Goal: Information Seeking & Learning: Learn about a topic

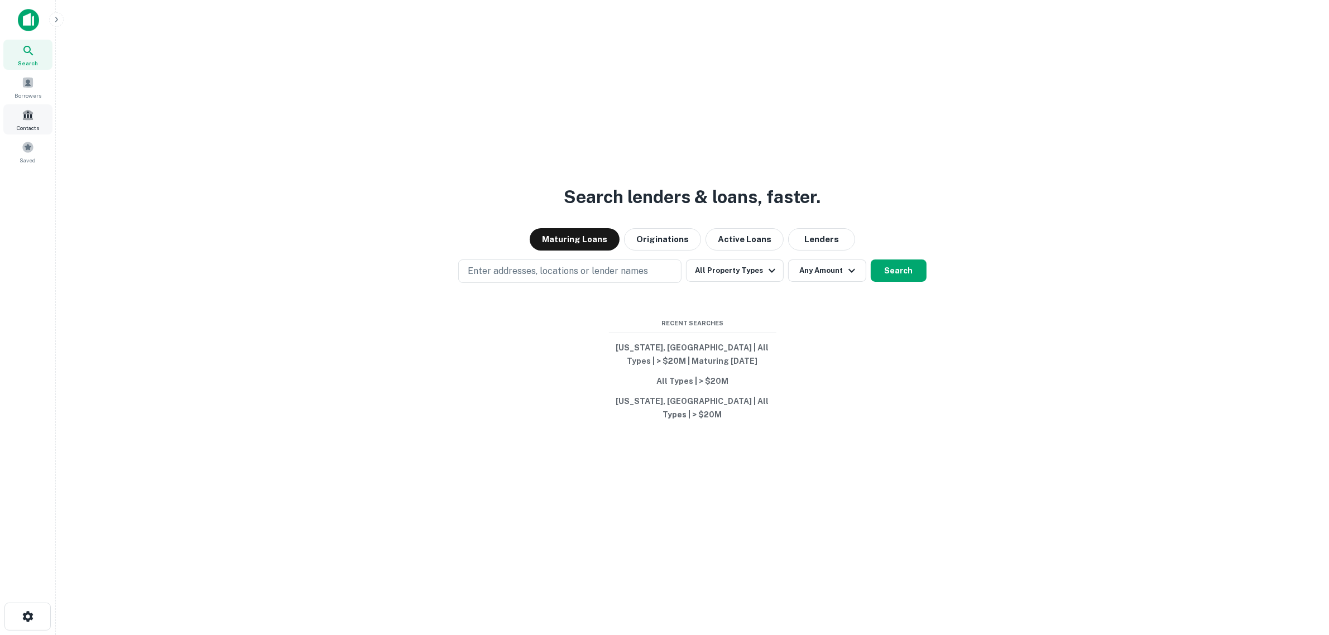
click at [28, 112] on span at bounding box center [28, 115] width 12 height 12
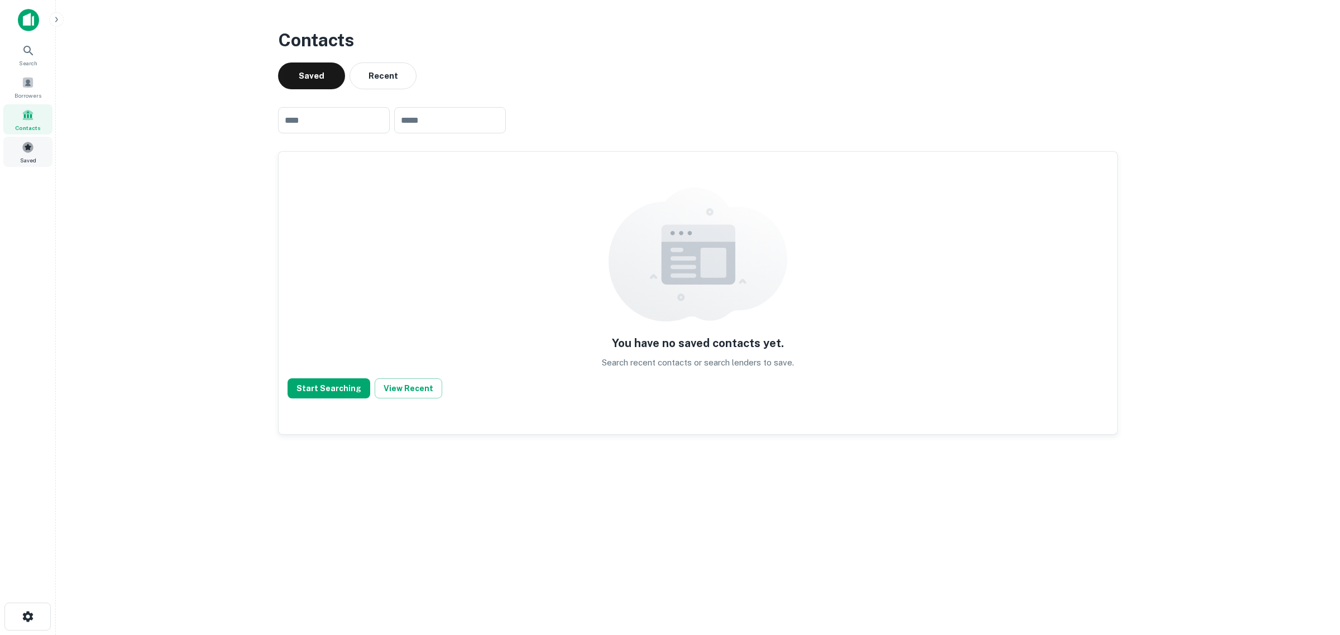
click at [36, 156] on div "Saved" at bounding box center [27, 152] width 49 height 30
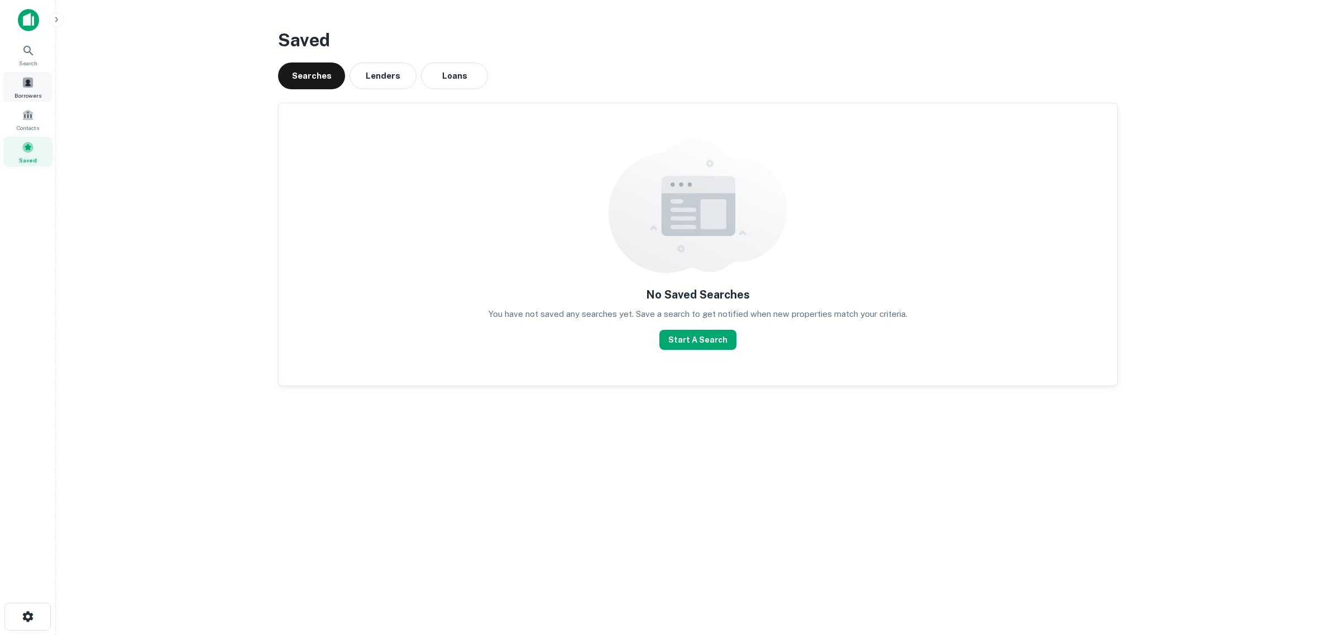
click at [31, 88] on span at bounding box center [28, 82] width 12 height 12
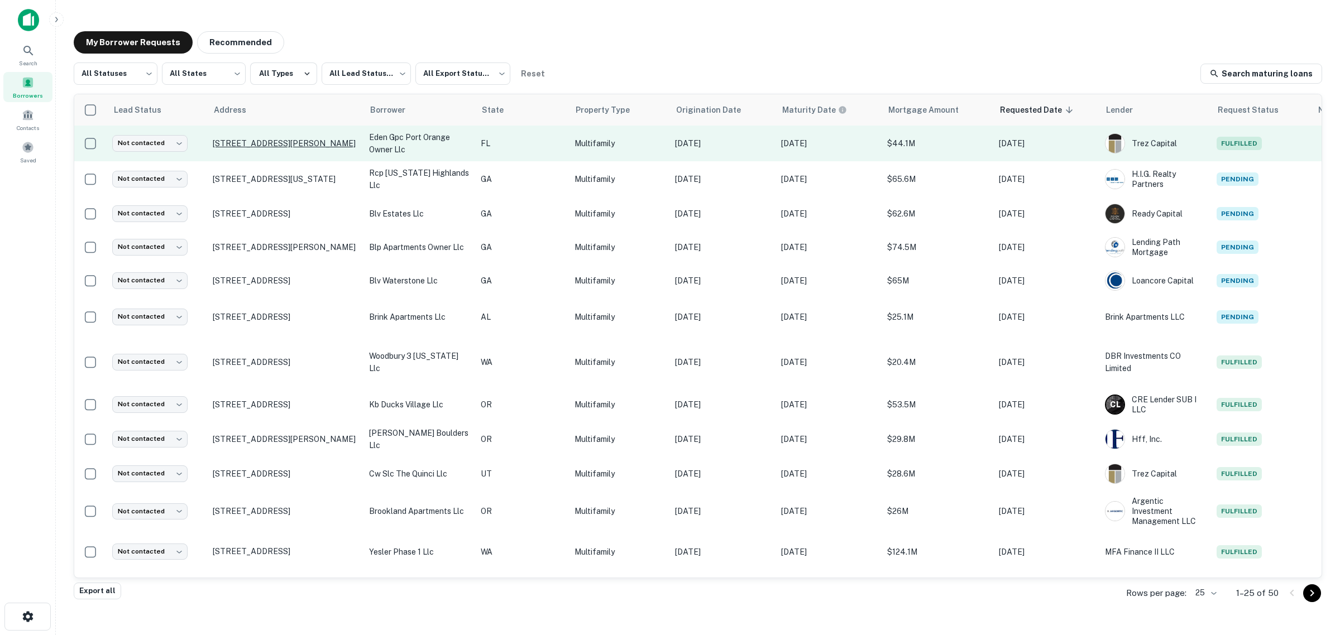
click at [272, 138] on p "1270 Reed Canal Rd Port Orange, FL 32129" at bounding box center [285, 143] width 145 height 10
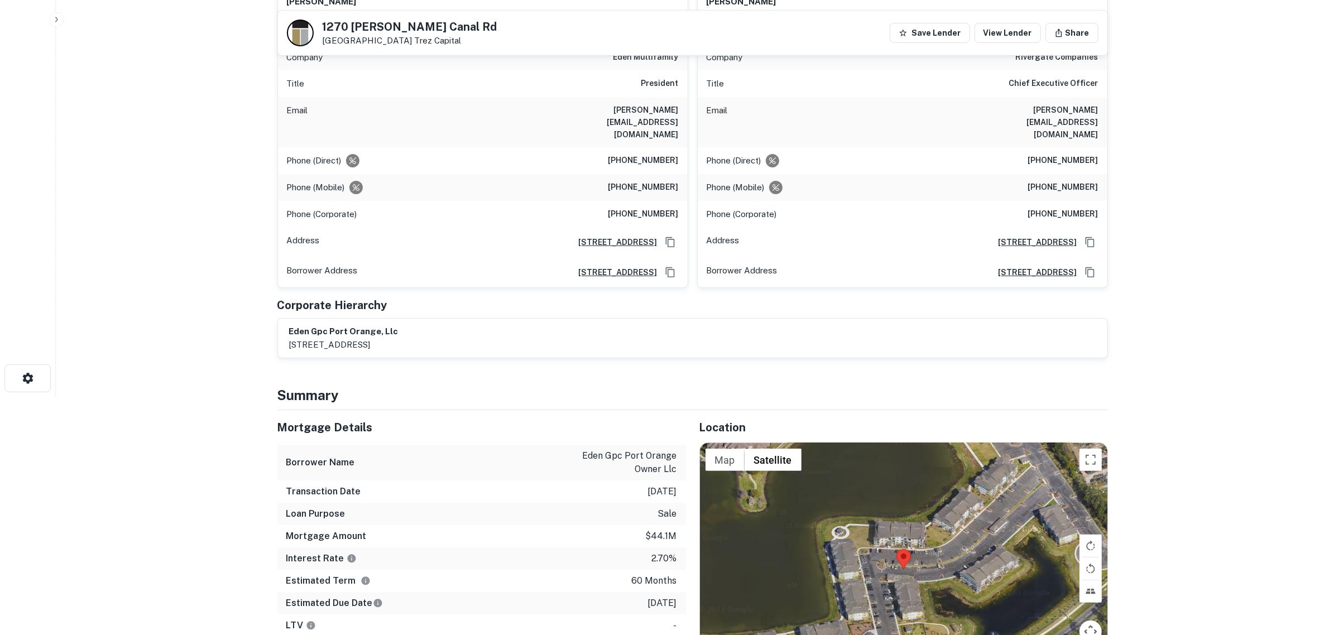
scroll to position [209, 0]
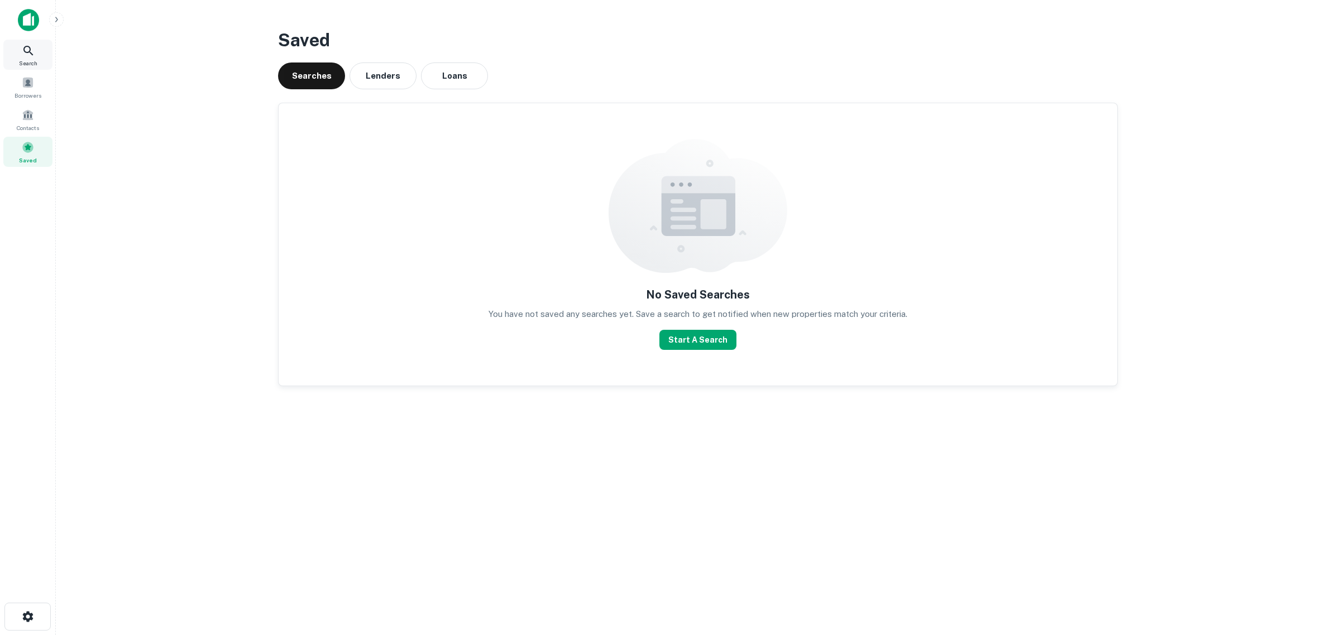
click at [30, 57] on div "Search" at bounding box center [27, 55] width 49 height 30
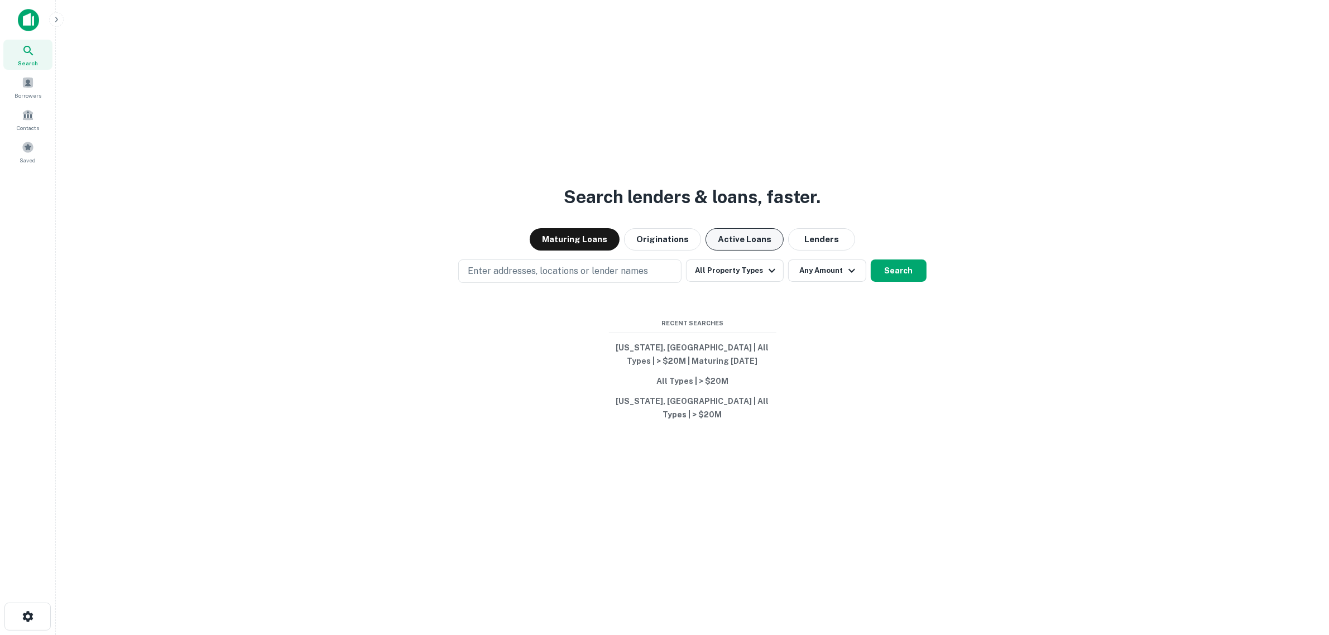
click at [712, 251] on button "Active Loans" at bounding box center [745, 239] width 78 height 22
click at [559, 250] on button "Maturing Loans" at bounding box center [575, 239] width 90 height 22
click at [766, 277] on icon "button" at bounding box center [772, 270] width 13 height 13
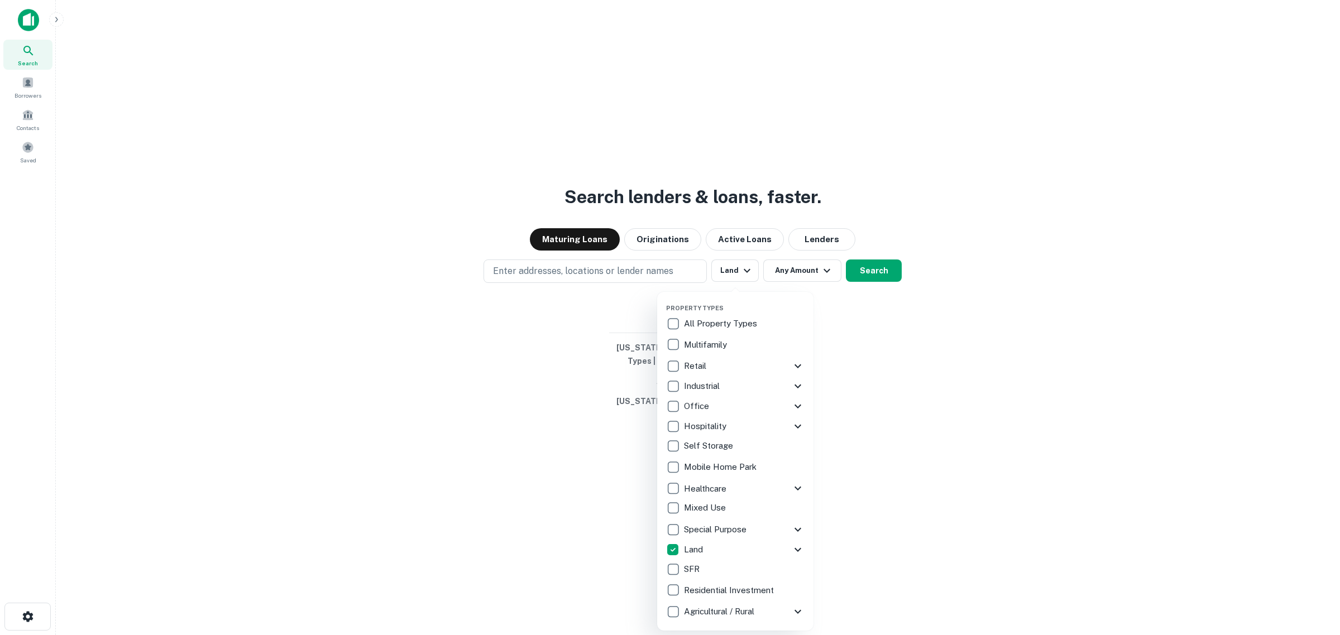
click at [980, 299] on div at bounding box center [670, 317] width 1340 height 635
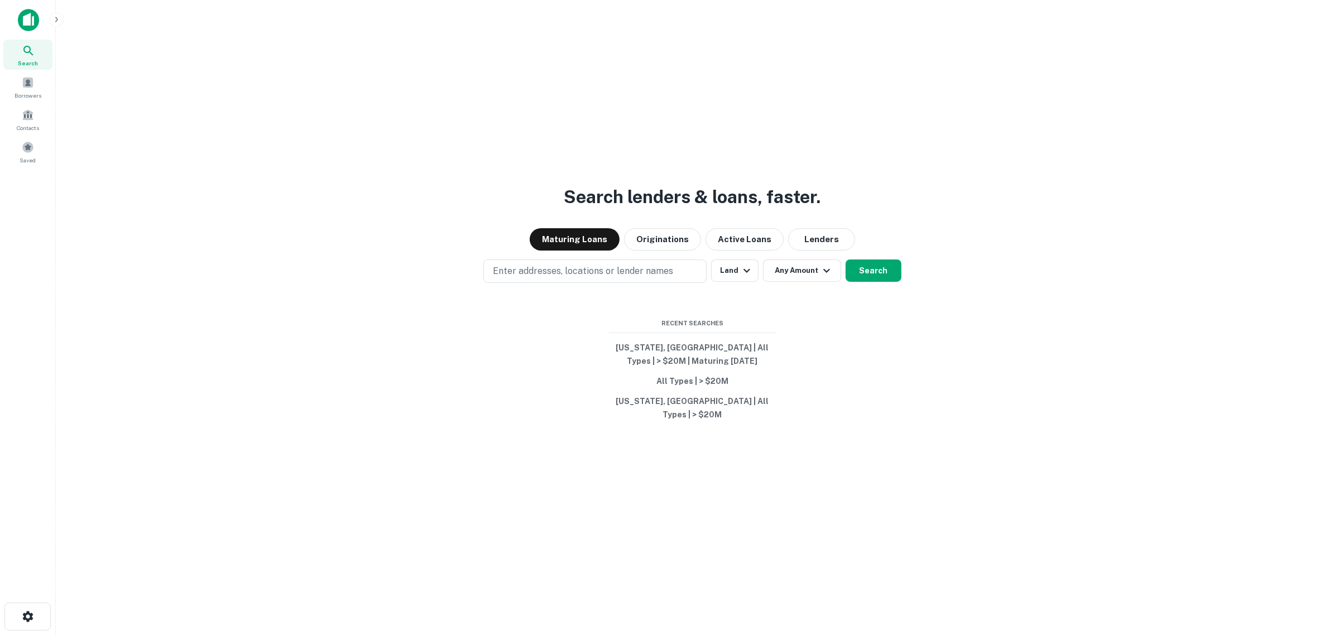
drag, startPoint x: 754, startPoint y: 280, endPoint x: 761, endPoint y: 281, distance: 6.2
click at [755, 280] on div "Property Types All Property Types Multifamily Retail Storefront Auto Shop Bar S…" at bounding box center [664, 317] width 1329 height 635
click at [781, 280] on button "Any Amount" at bounding box center [802, 271] width 78 height 22
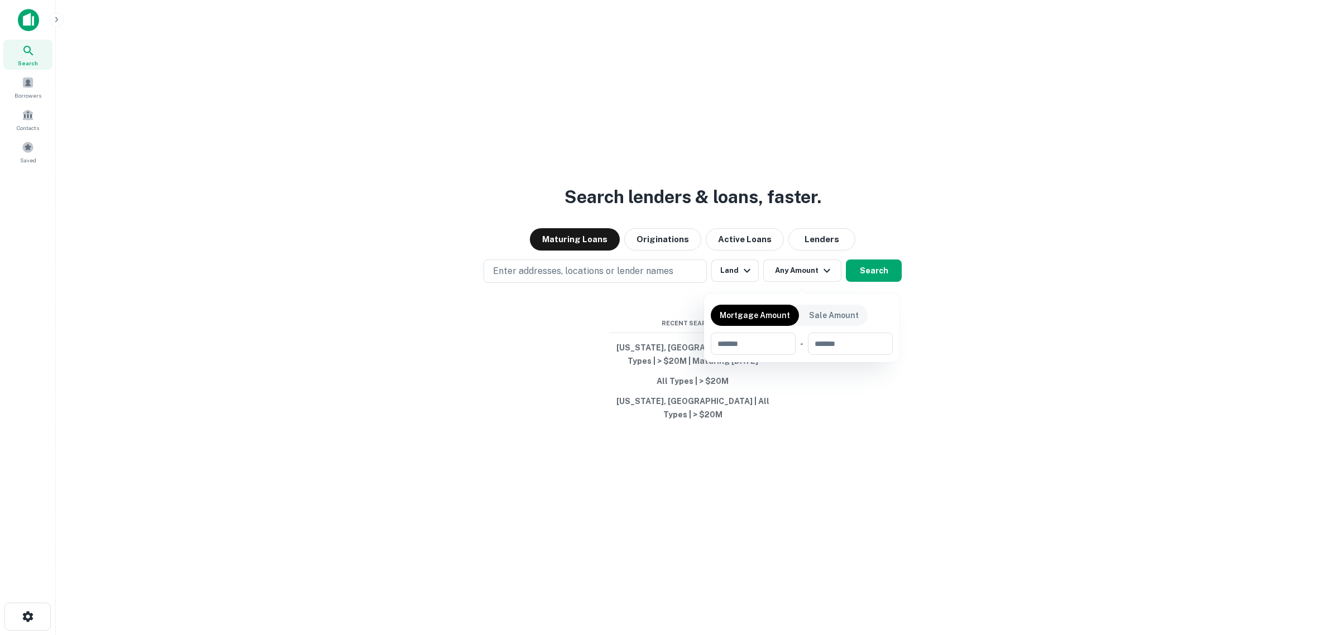
click at [782, 275] on div at bounding box center [670, 317] width 1340 height 635
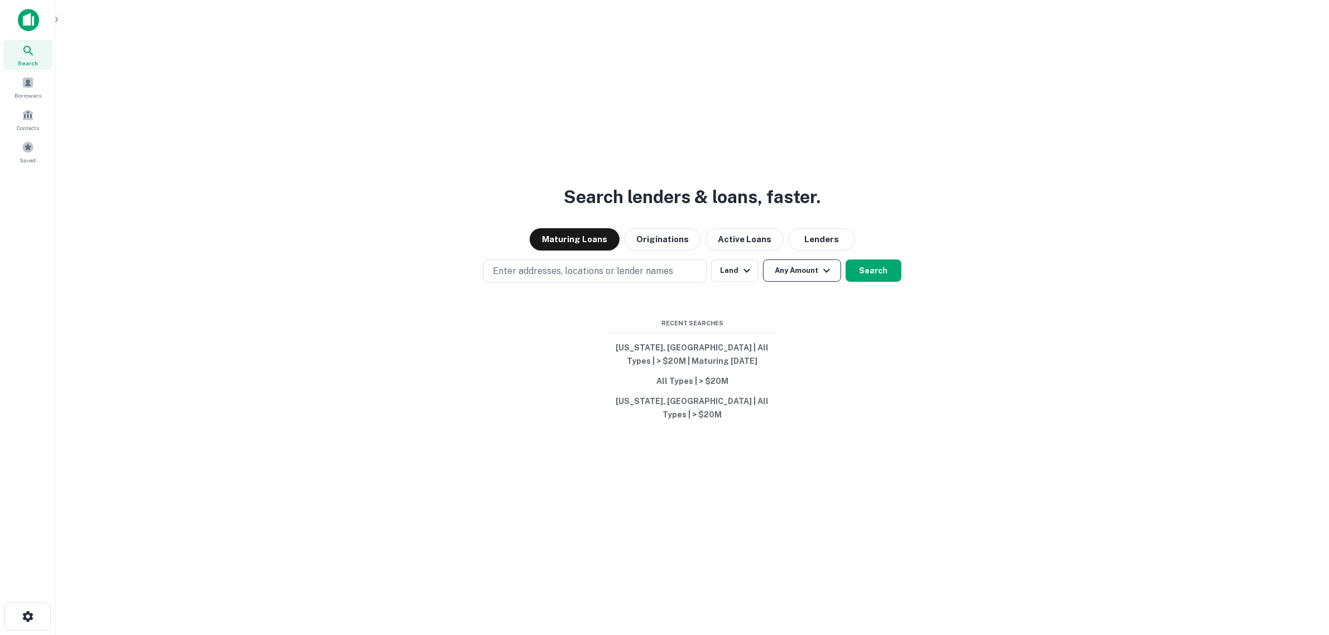
click at [782, 274] on button "Any Amount" at bounding box center [802, 271] width 78 height 22
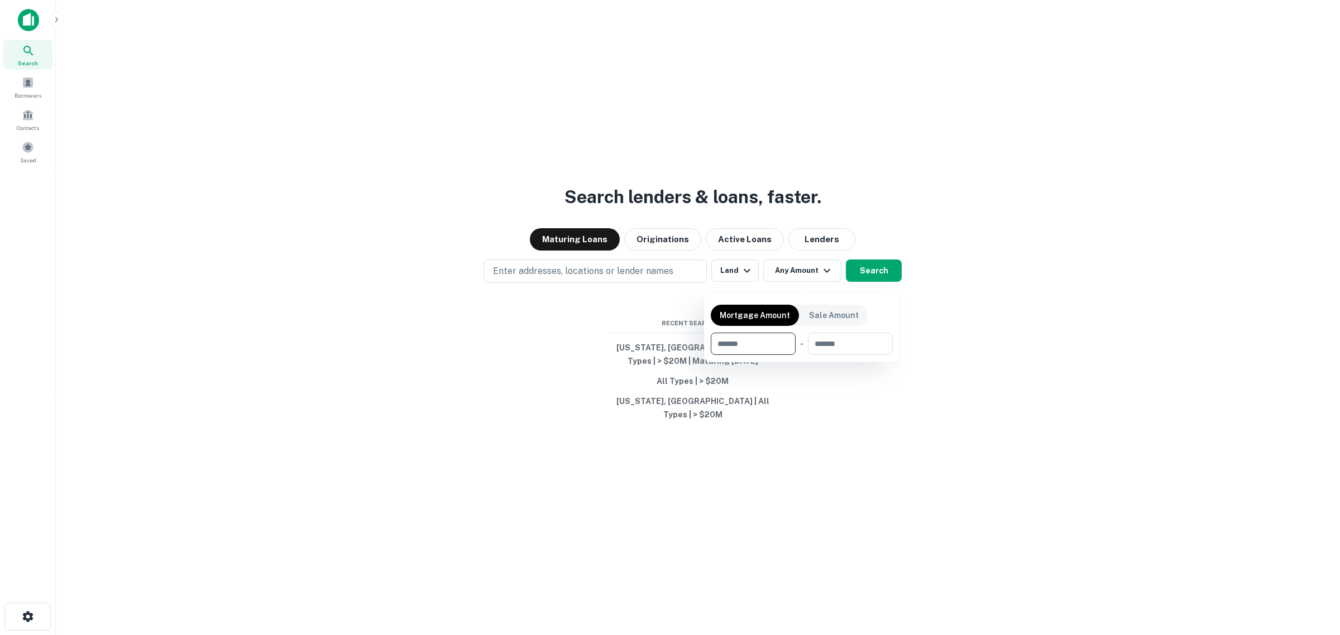
click at [754, 345] on input "number" at bounding box center [749, 344] width 77 height 22
type input "********"
click at [577, 281] on div at bounding box center [670, 317] width 1340 height 635
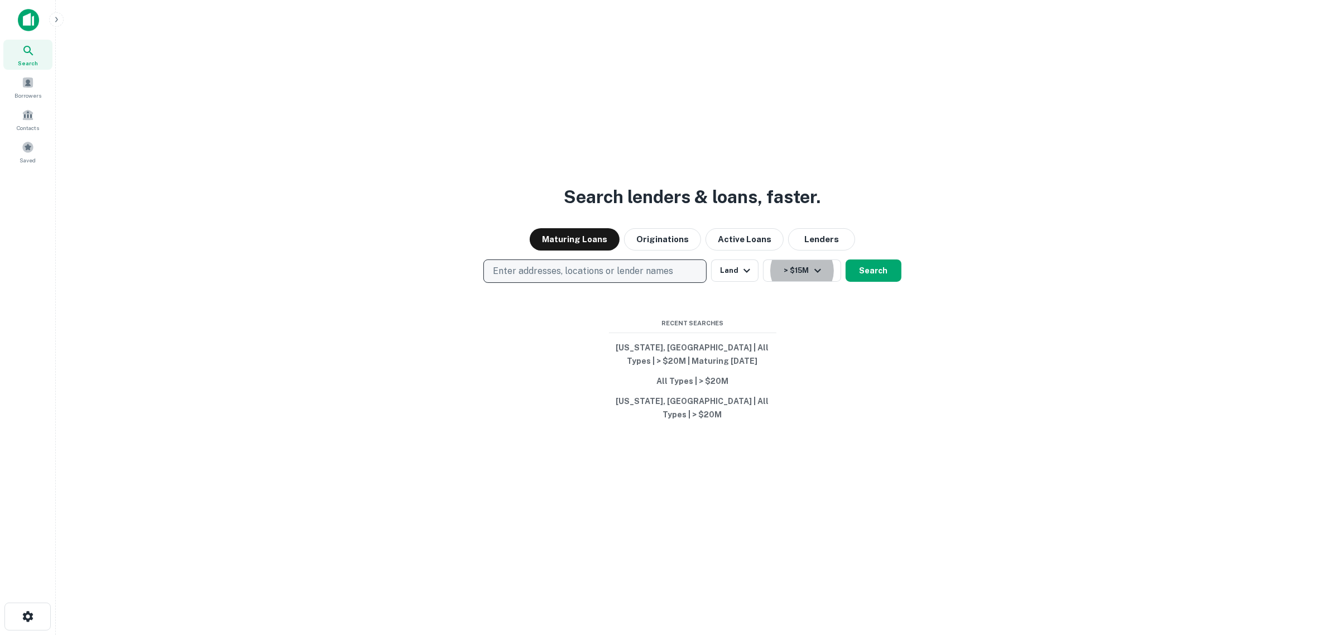
click at [584, 278] on p "Enter addresses, locations or lender names" at bounding box center [583, 271] width 180 height 13
type input "******"
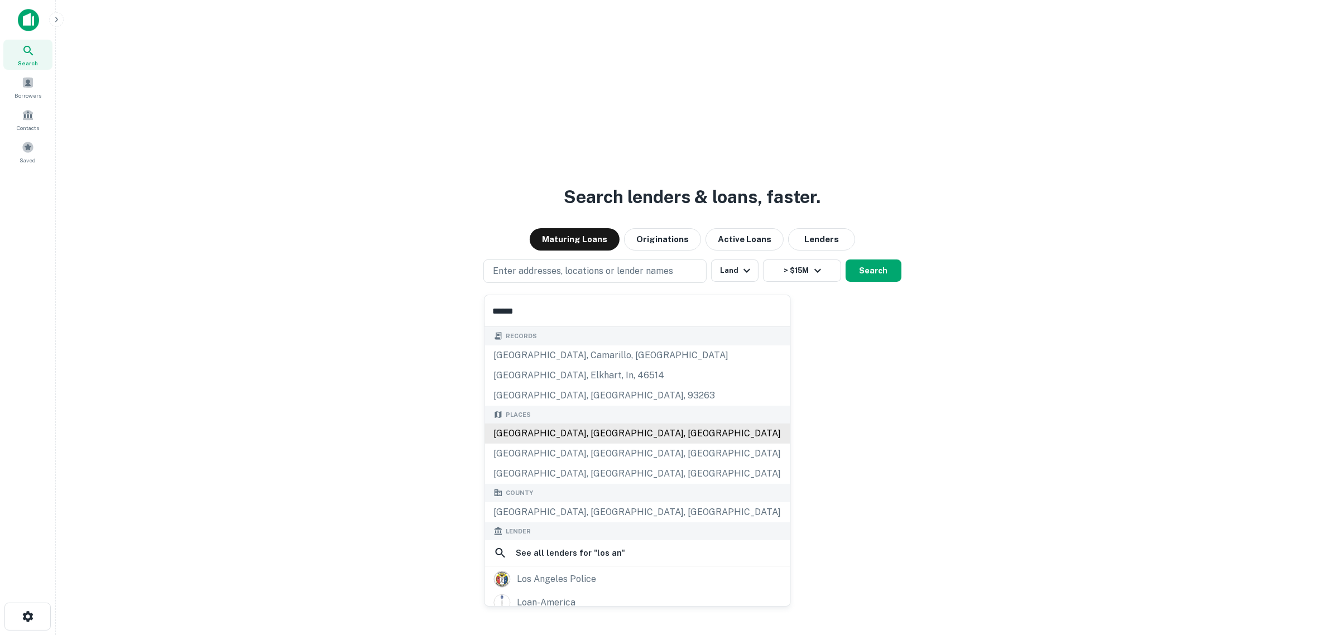
click at [527, 426] on div "[GEOGRAPHIC_DATA], [GEOGRAPHIC_DATA], [GEOGRAPHIC_DATA]" at bounding box center [637, 434] width 305 height 20
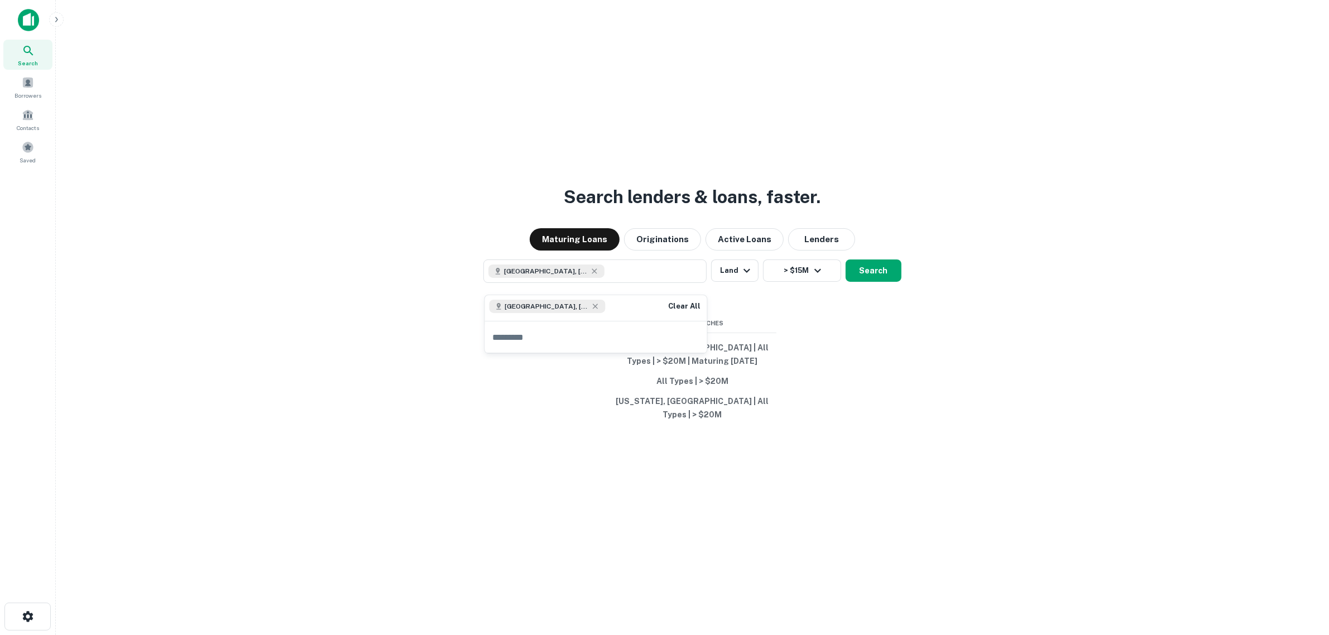
click at [869, 277] on button "Search" at bounding box center [874, 271] width 56 height 22
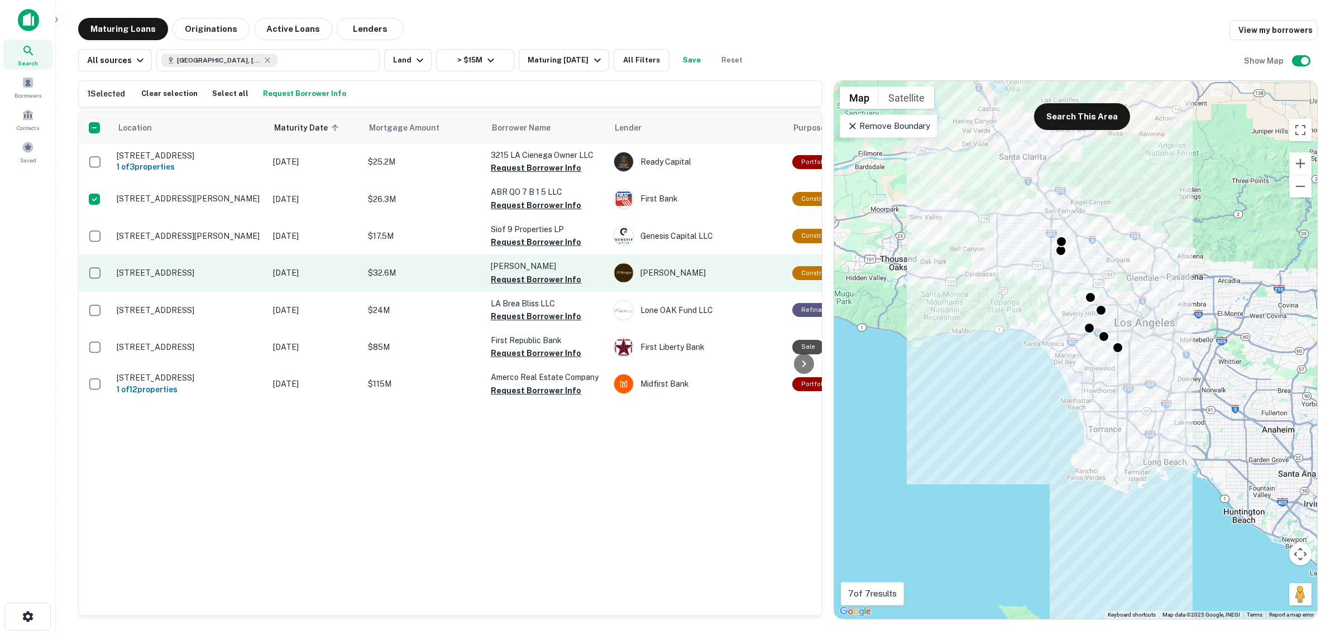
click at [182, 275] on p "[STREET_ADDRESS]" at bounding box center [189, 273] width 145 height 10
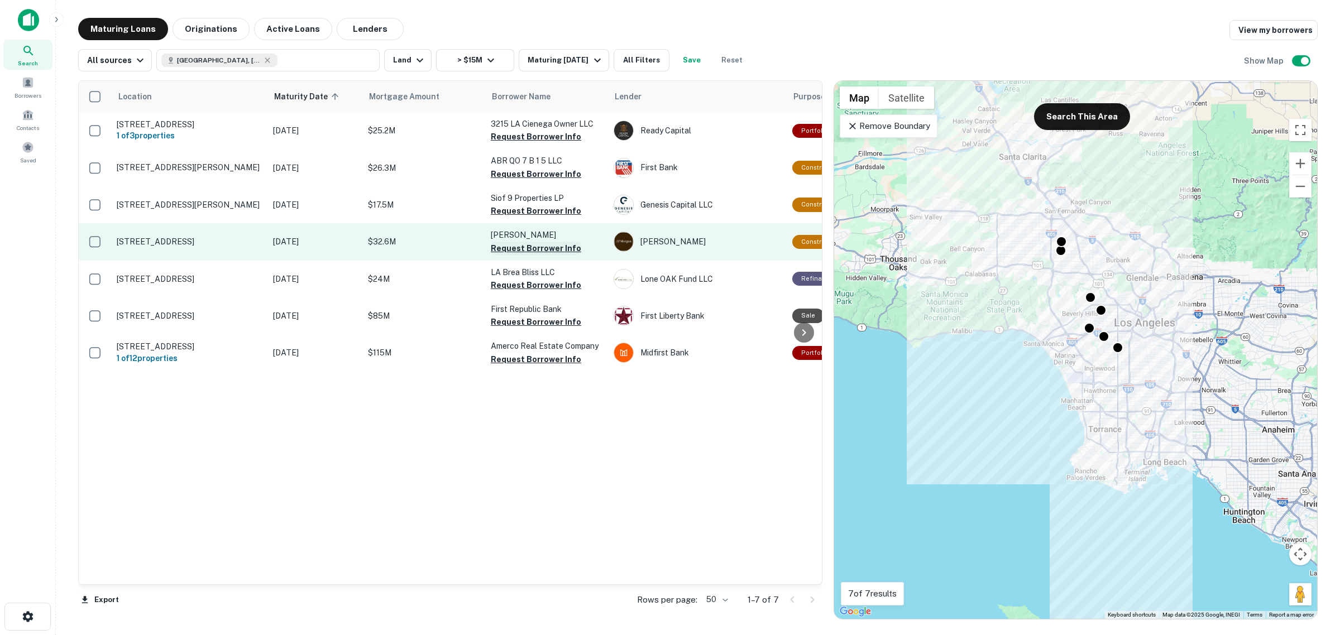
click at [509, 255] on button "Request Borrower Info" at bounding box center [536, 248] width 90 height 13
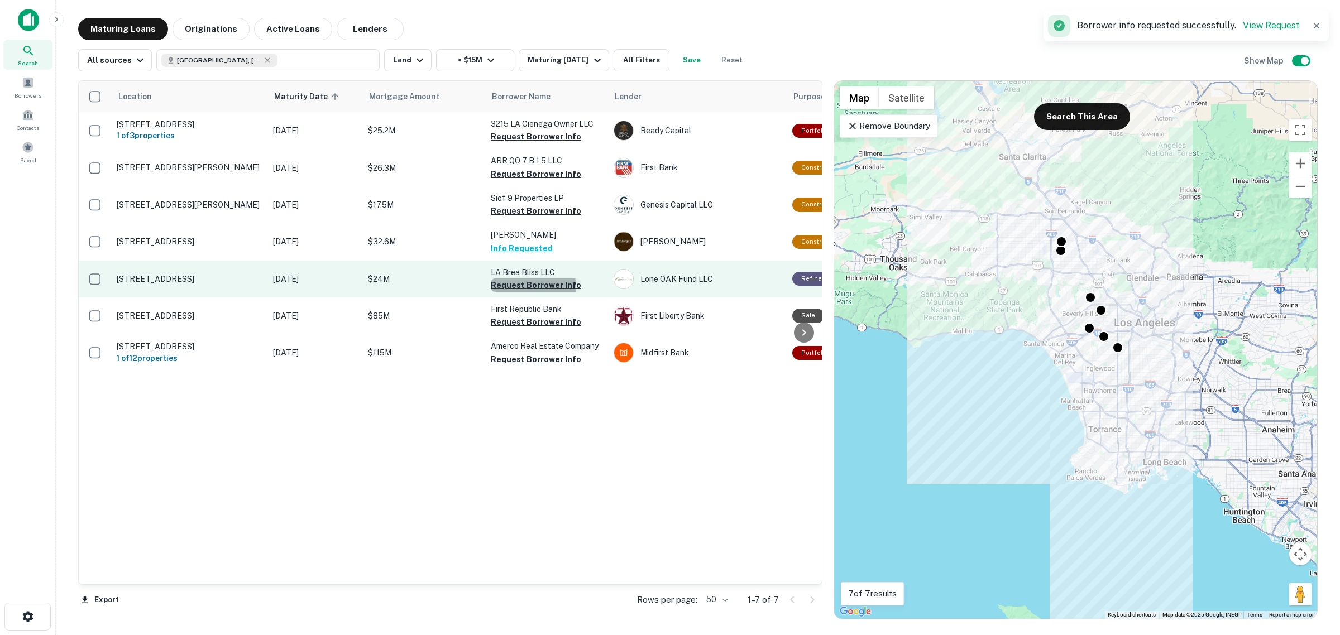
click at [531, 292] on button "Request Borrower Info" at bounding box center [536, 285] width 90 height 13
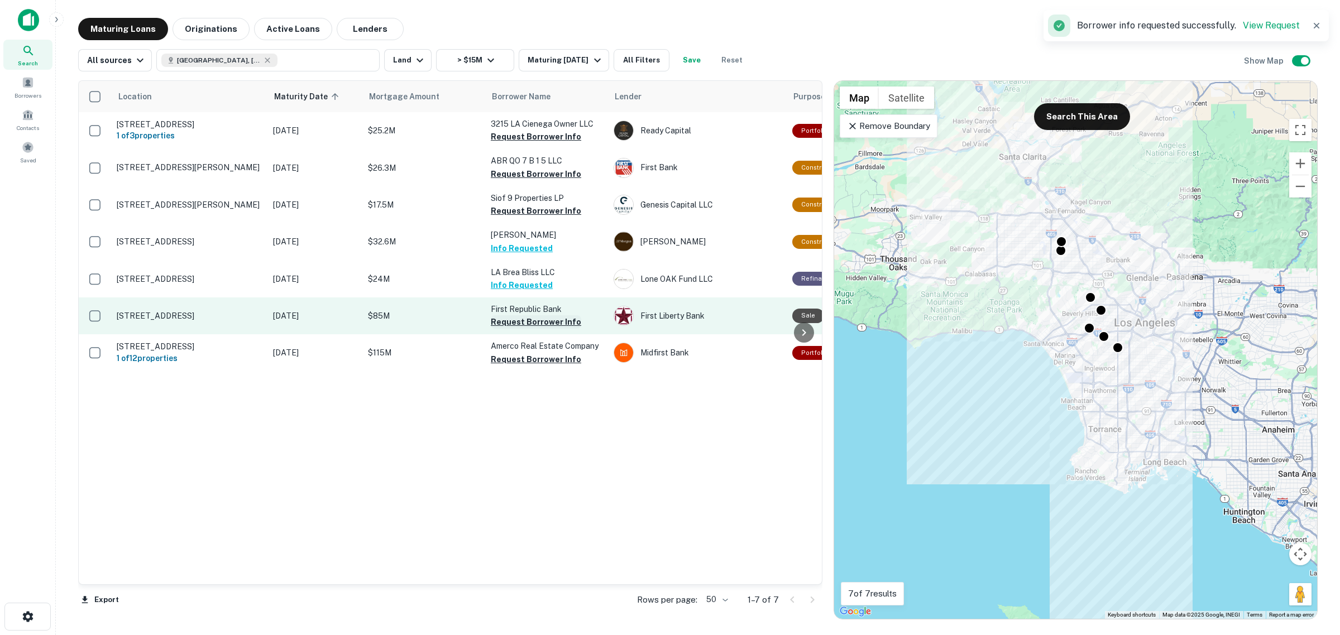
click at [534, 328] on button "Request Borrower Info" at bounding box center [536, 321] width 90 height 13
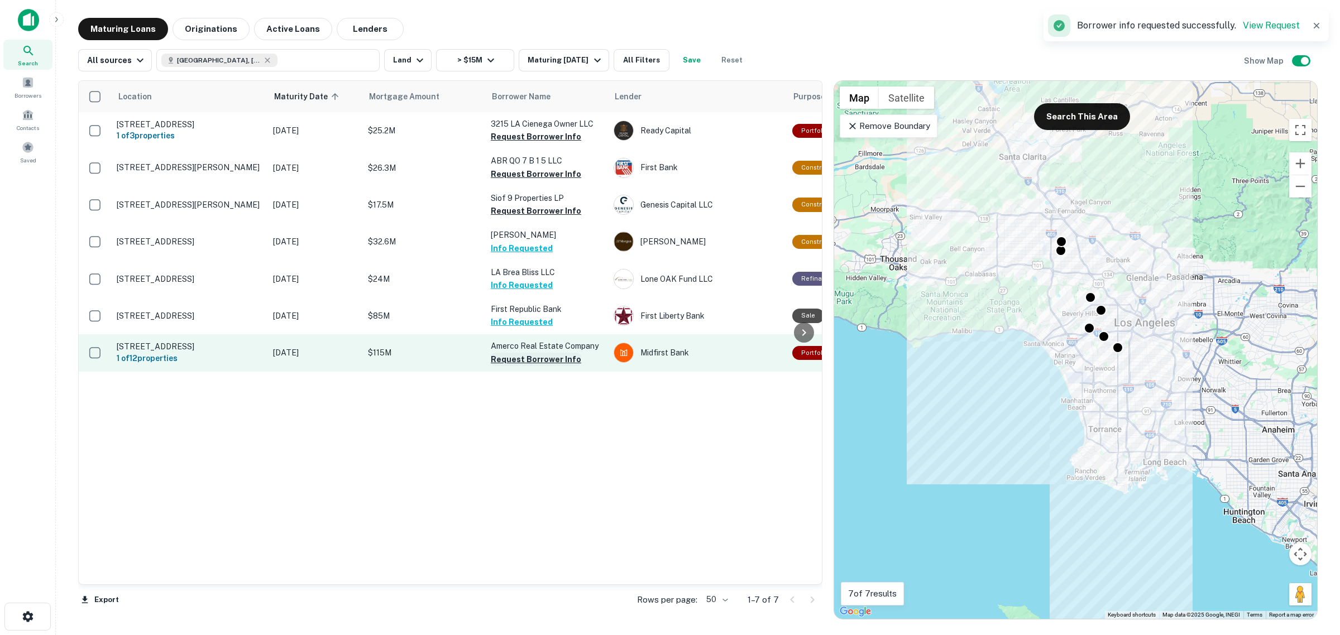
click at [531, 366] on button "Request Borrower Info" at bounding box center [536, 359] width 90 height 13
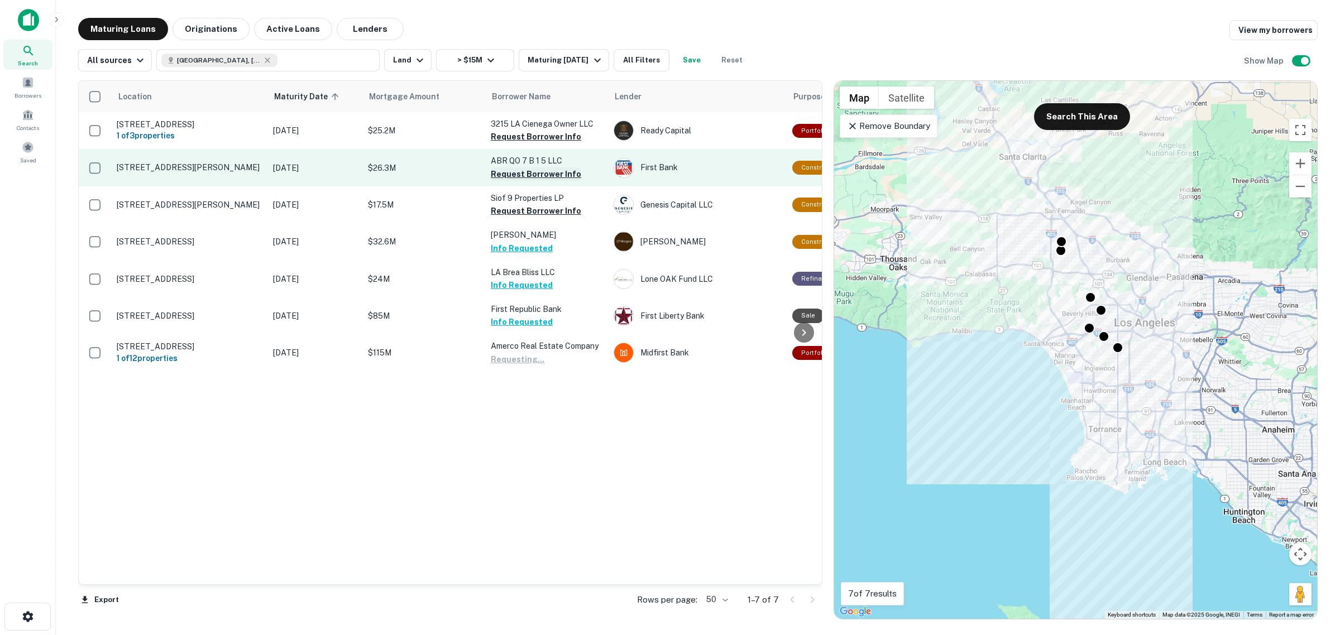
click at [520, 181] on button "Request Borrower Info" at bounding box center [536, 174] width 90 height 13
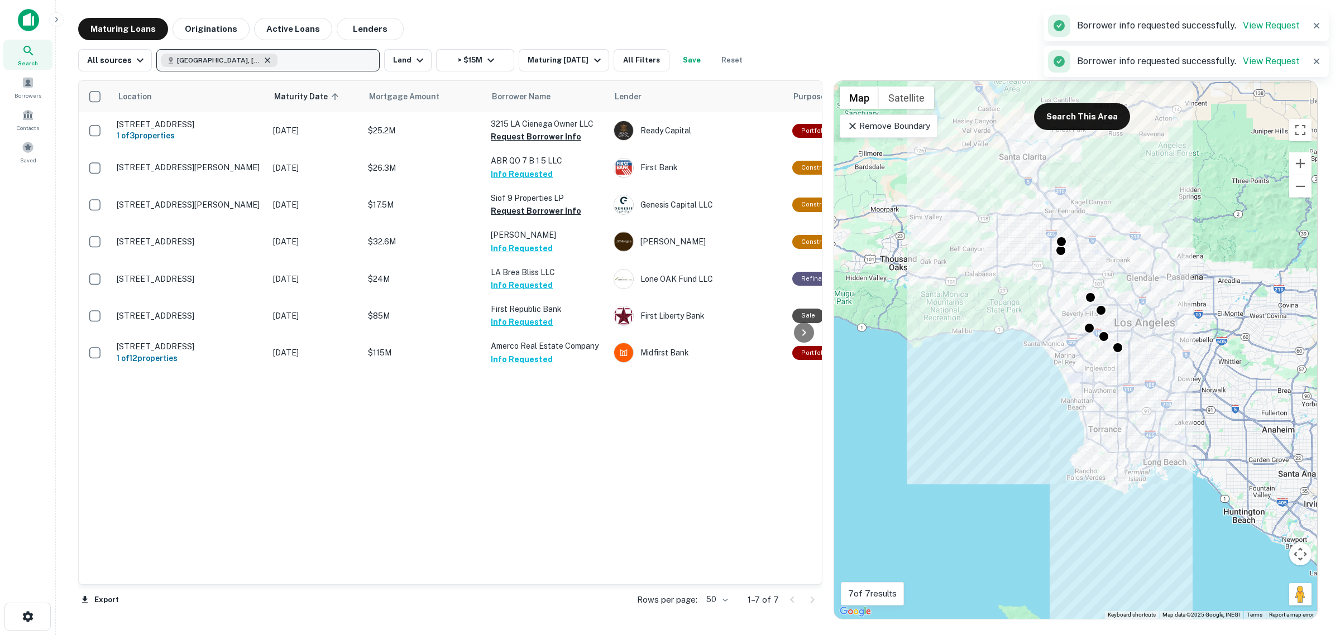
click at [265, 63] on icon "button" at bounding box center [267, 60] width 5 height 5
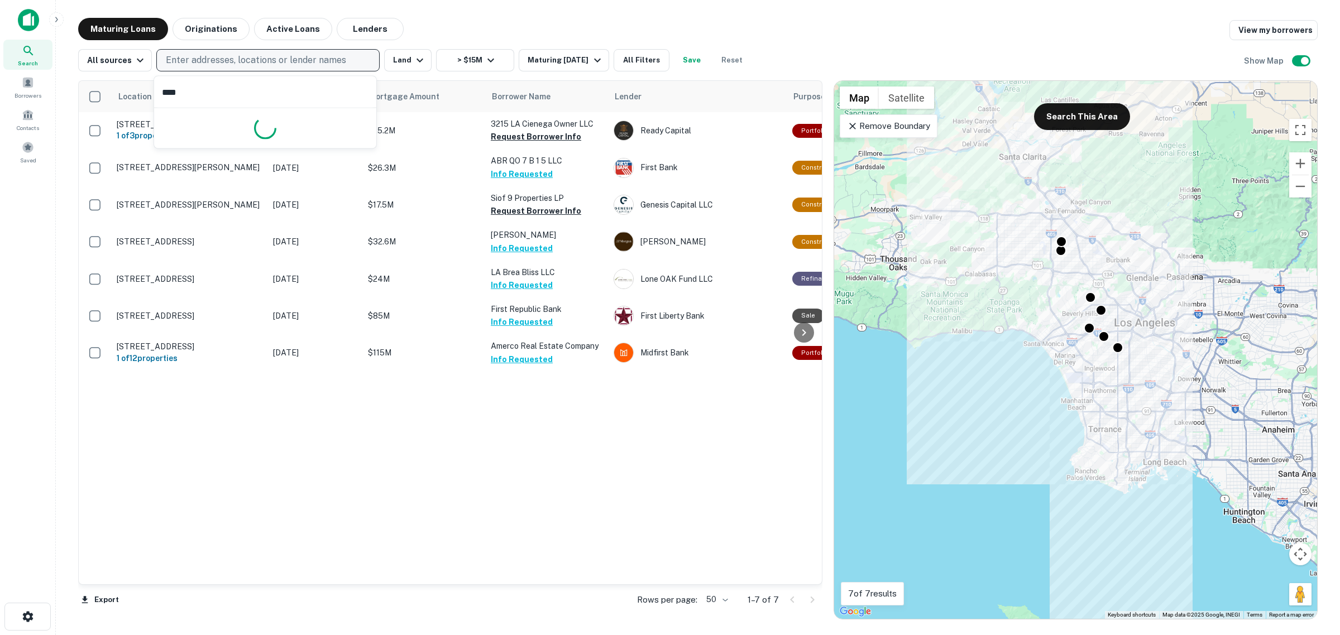
type input "*****"
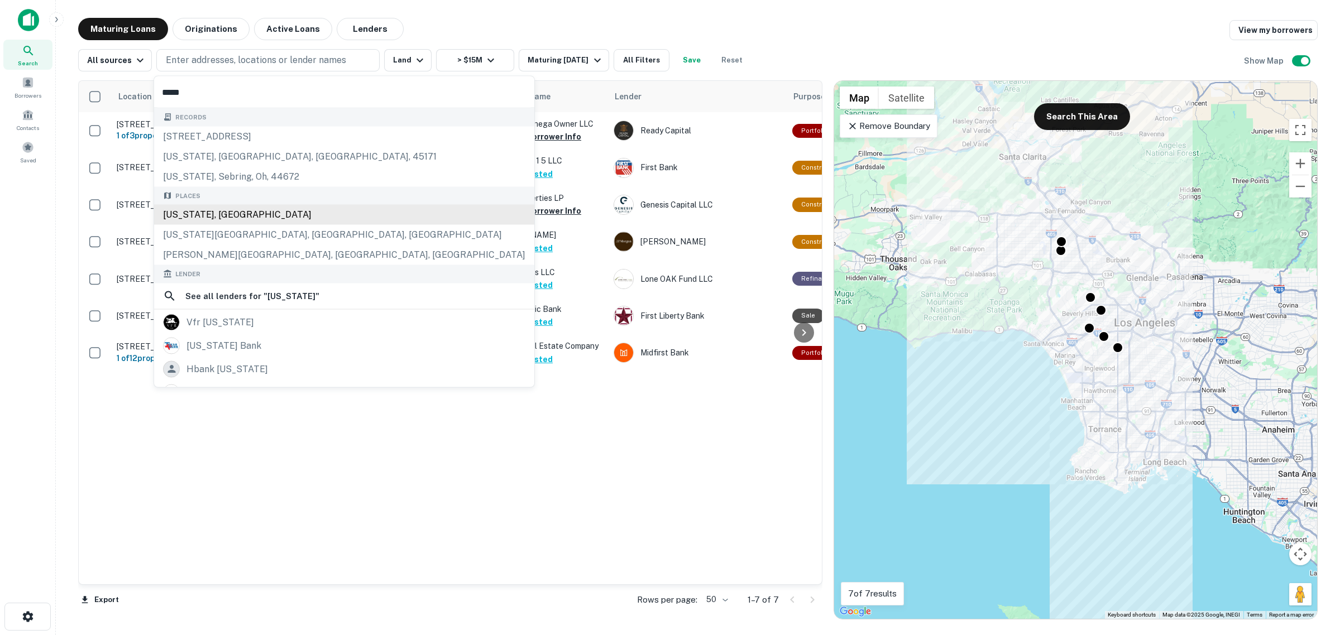
click at [203, 222] on div "[US_STATE], [GEOGRAPHIC_DATA]" at bounding box center [344, 215] width 380 height 20
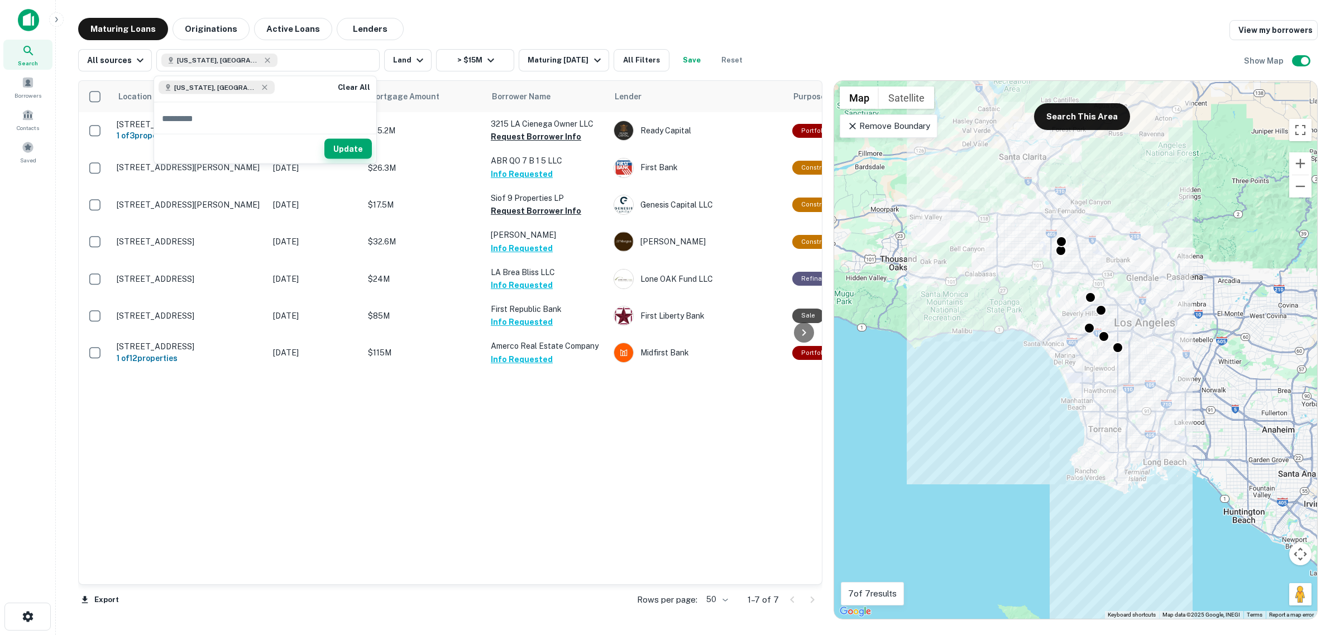
click at [355, 152] on button "Update" at bounding box center [347, 149] width 47 height 20
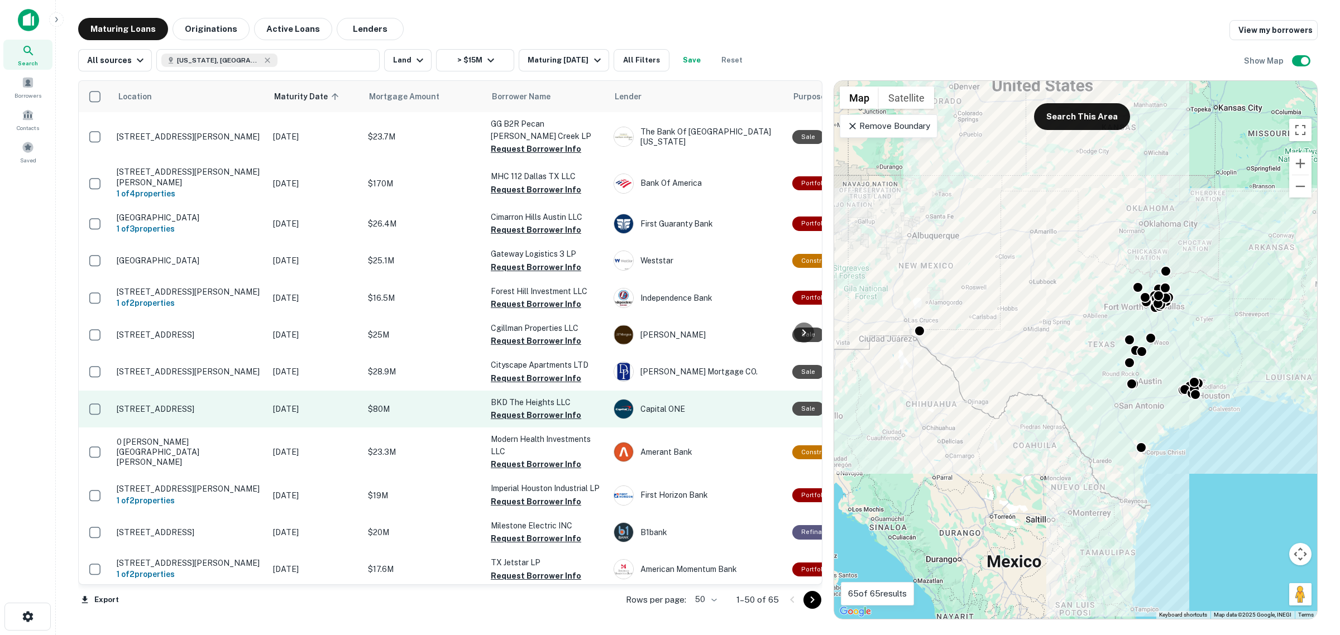
click at [181, 404] on p "[STREET_ADDRESS]" at bounding box center [189, 409] width 145 height 10
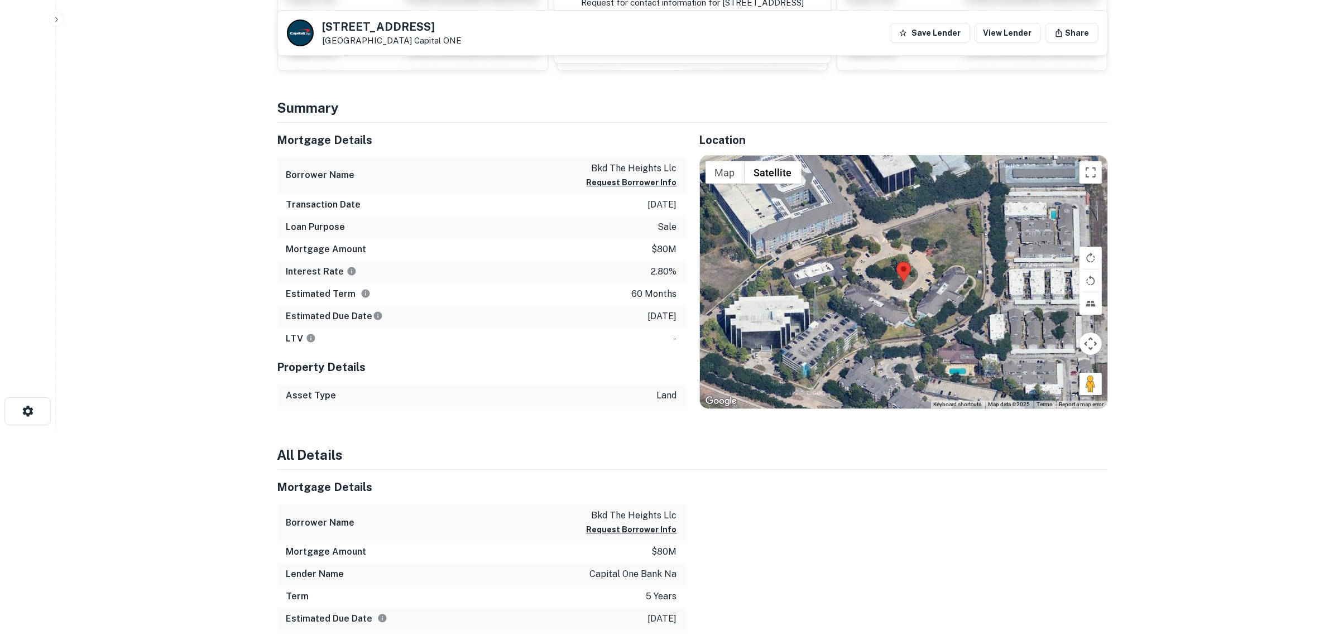
scroll to position [209, 0]
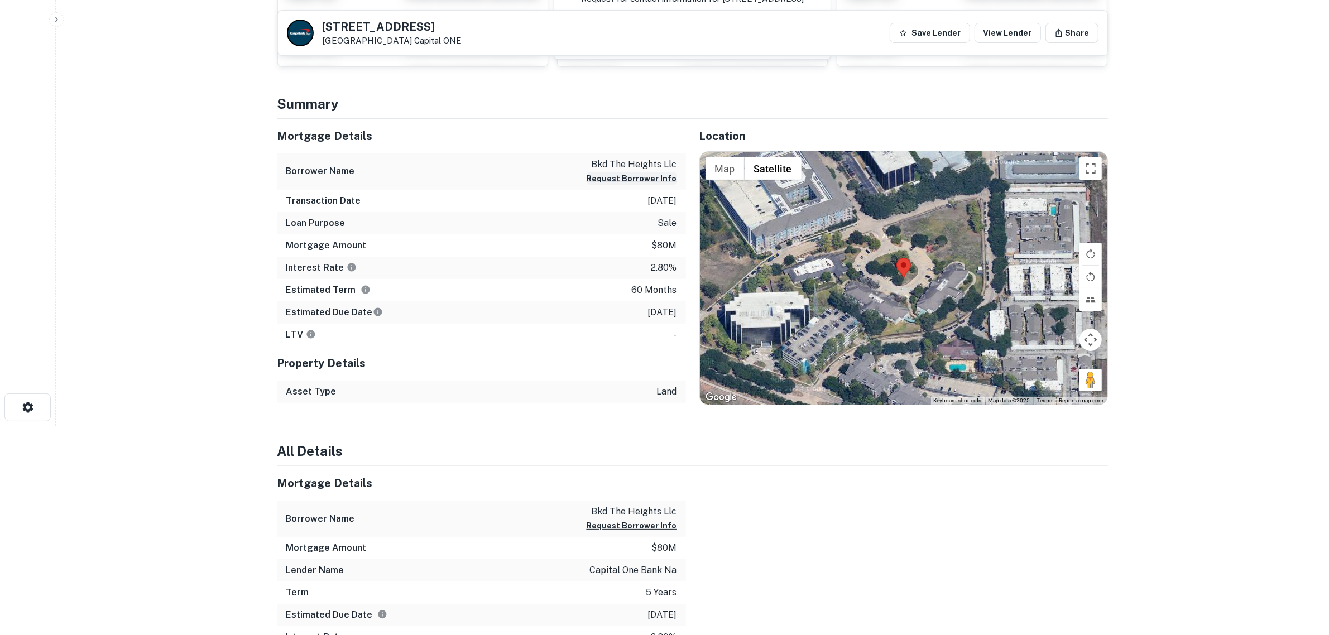
click at [613, 183] on button "Request Borrower Info" at bounding box center [632, 178] width 90 height 13
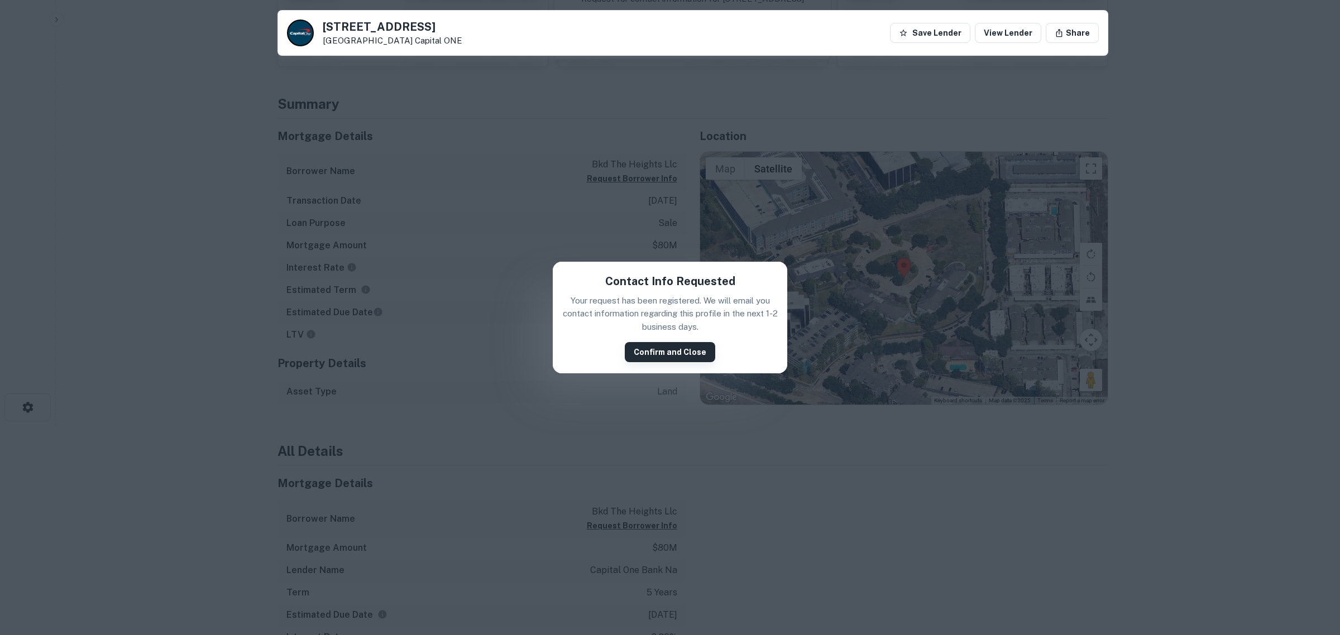
click at [645, 355] on button "Confirm and Close" at bounding box center [670, 352] width 90 height 20
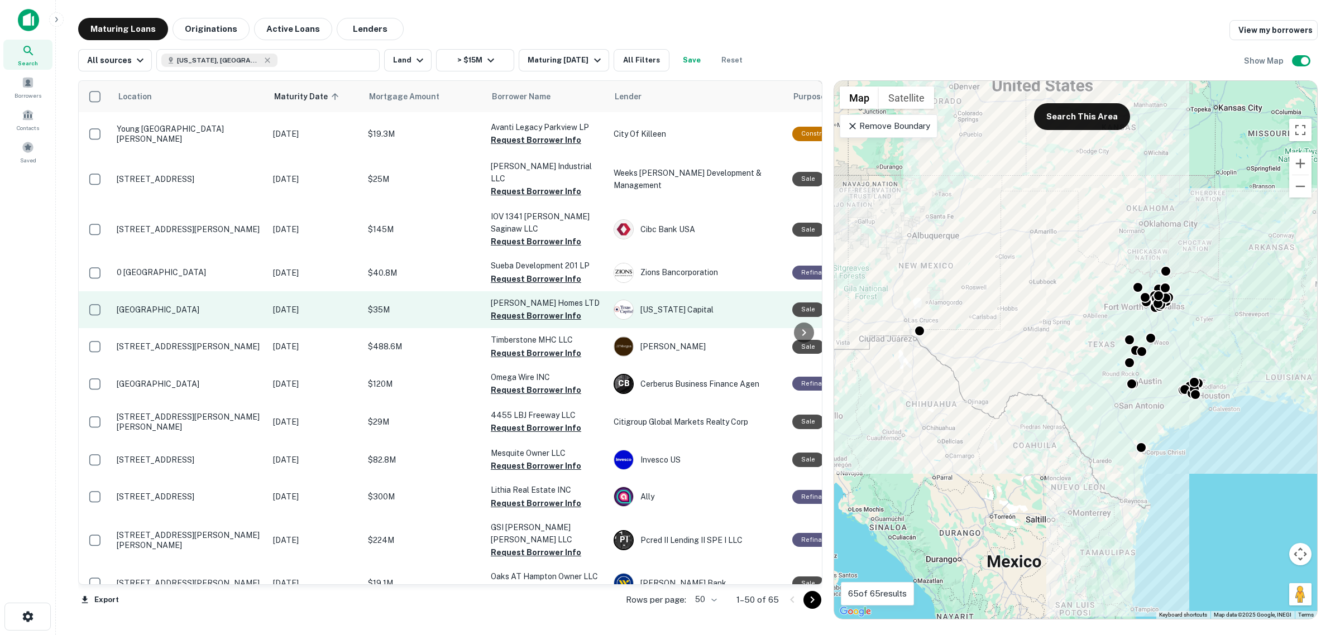
scroll to position [907, 0]
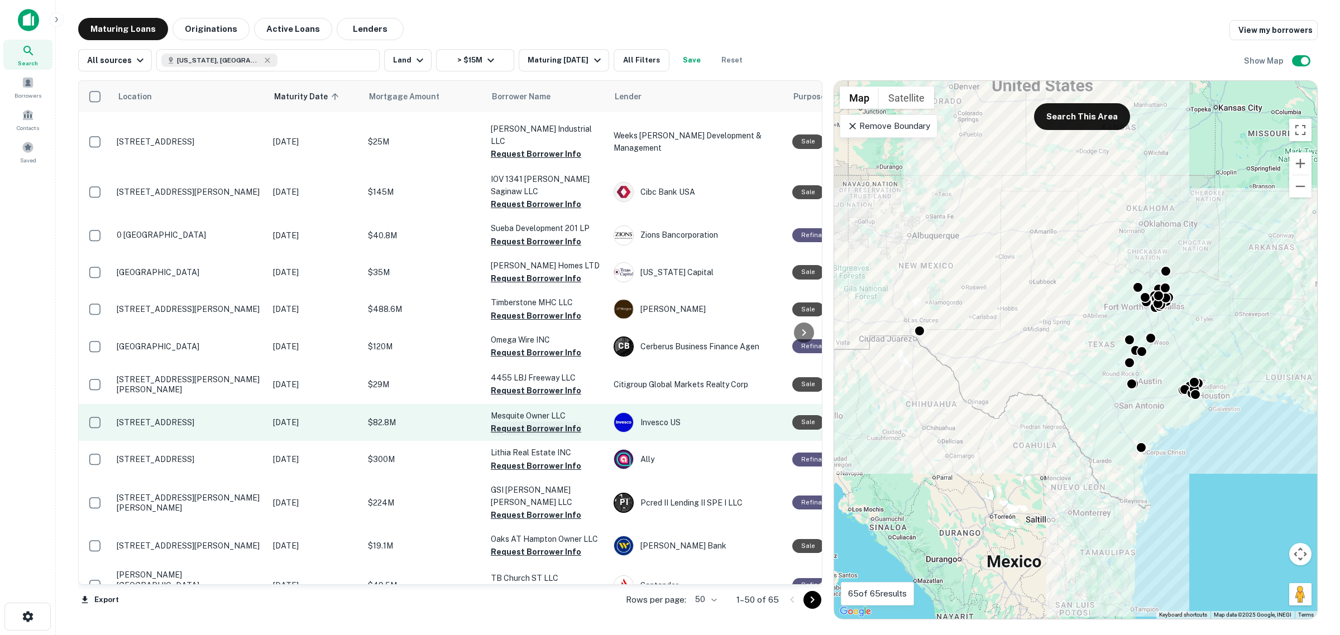
click at [514, 422] on button "Request Borrower Info" at bounding box center [536, 428] width 90 height 13
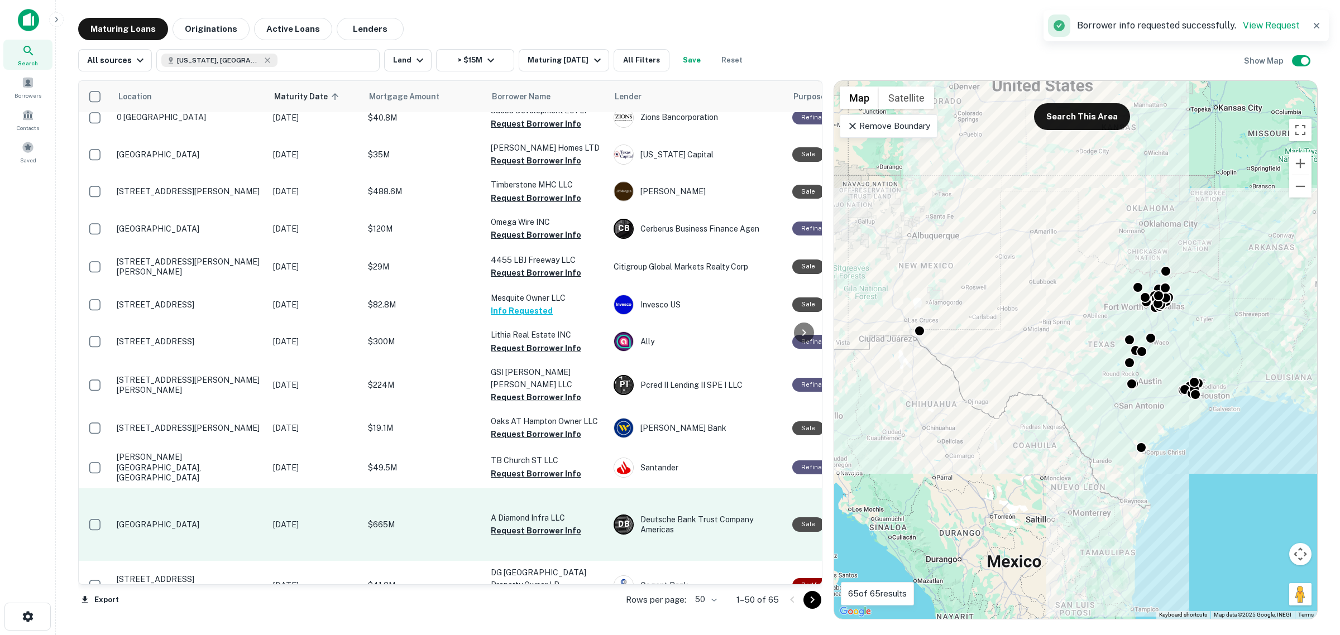
scroll to position [1117, 0]
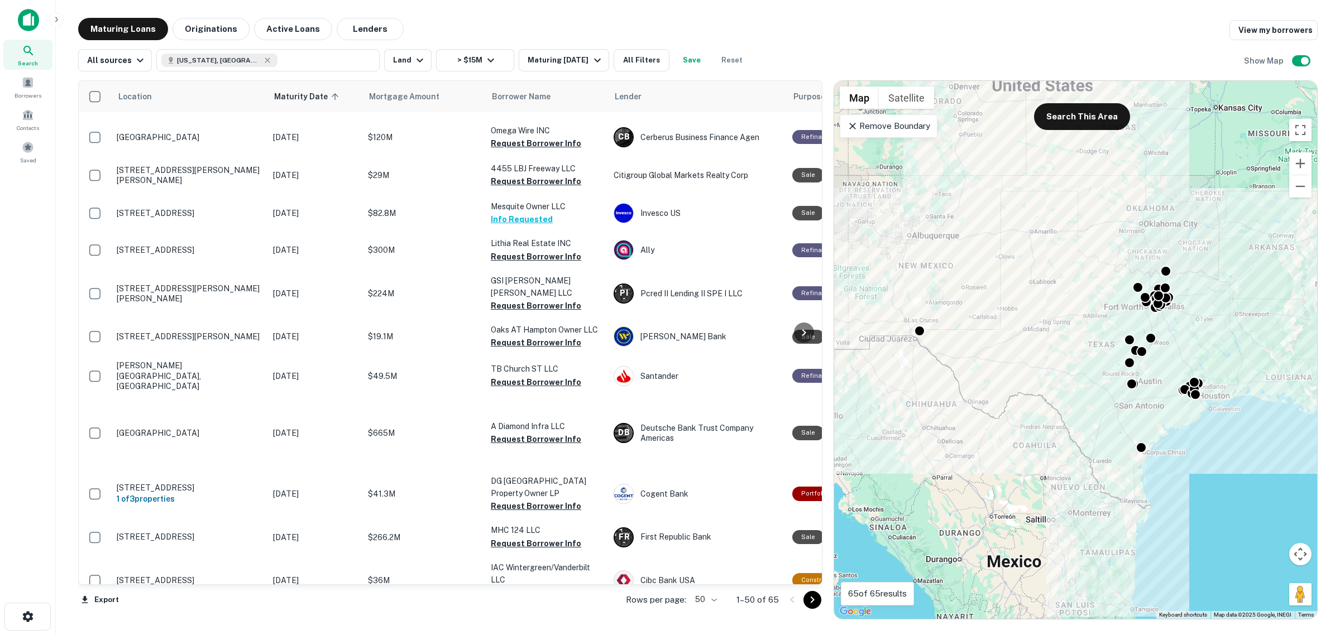
click at [358, 29] on button "Lenders" at bounding box center [370, 29] width 67 height 22
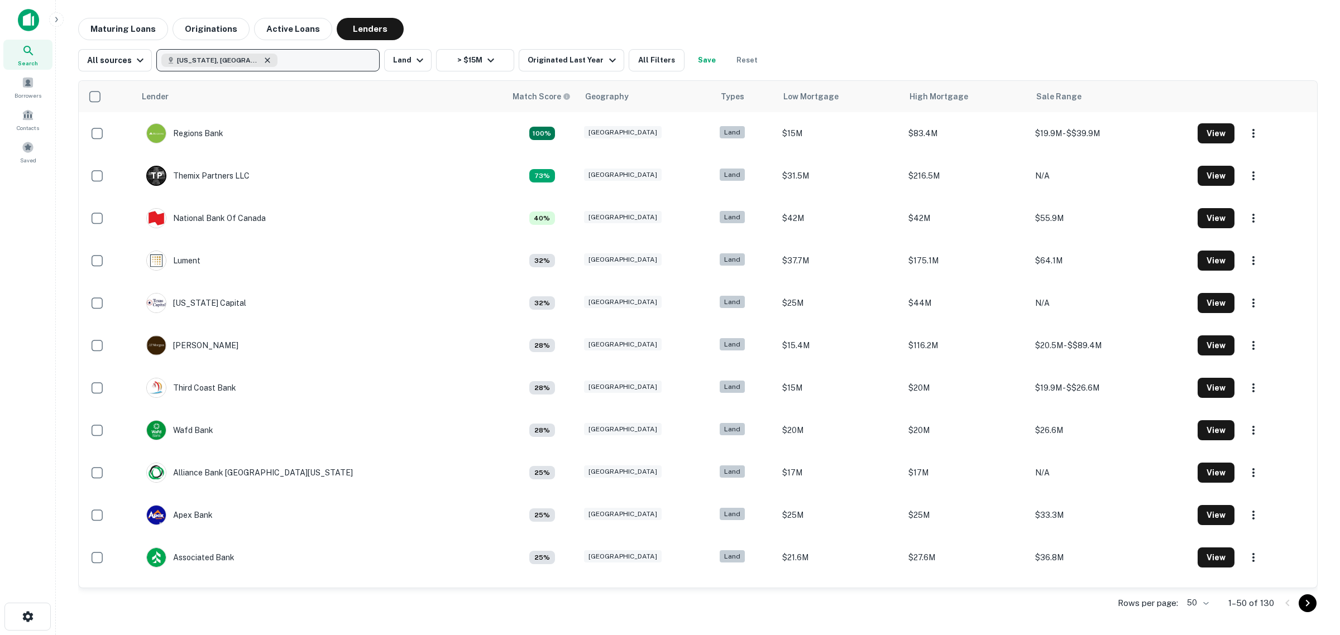
click at [263, 60] on icon "button" at bounding box center [267, 60] width 9 height 9
type input "*********"
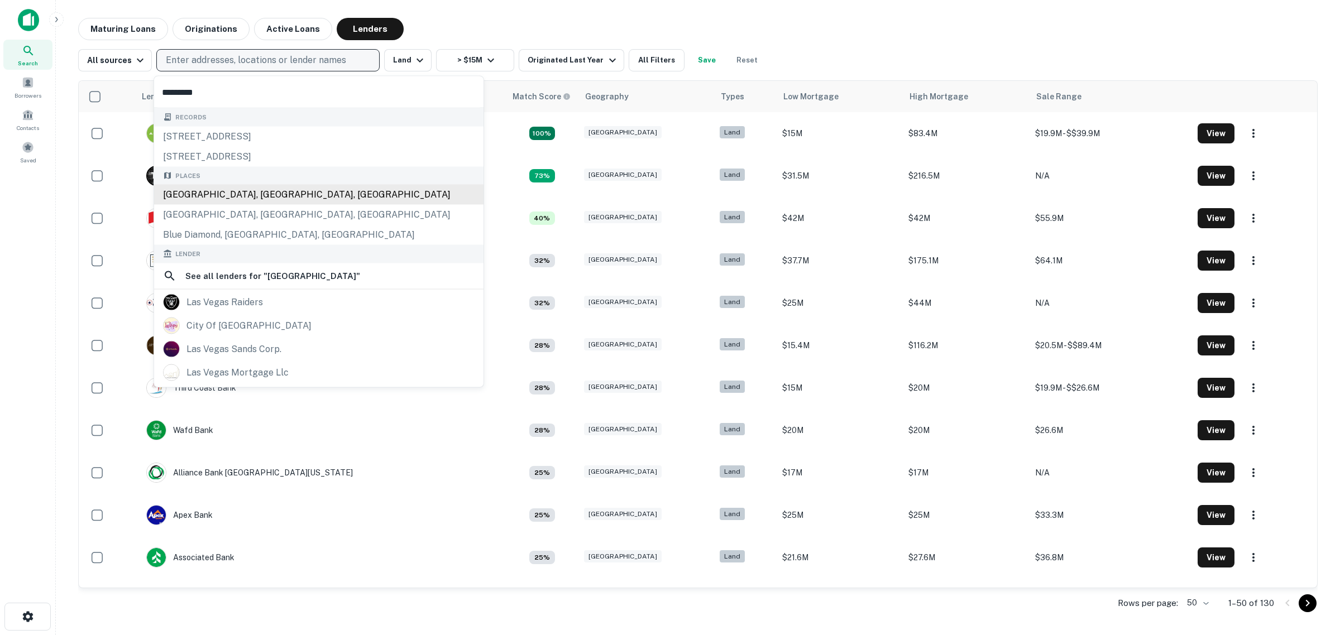
click at [192, 187] on div "[GEOGRAPHIC_DATA], [GEOGRAPHIC_DATA], [GEOGRAPHIC_DATA]" at bounding box center [318, 195] width 329 height 20
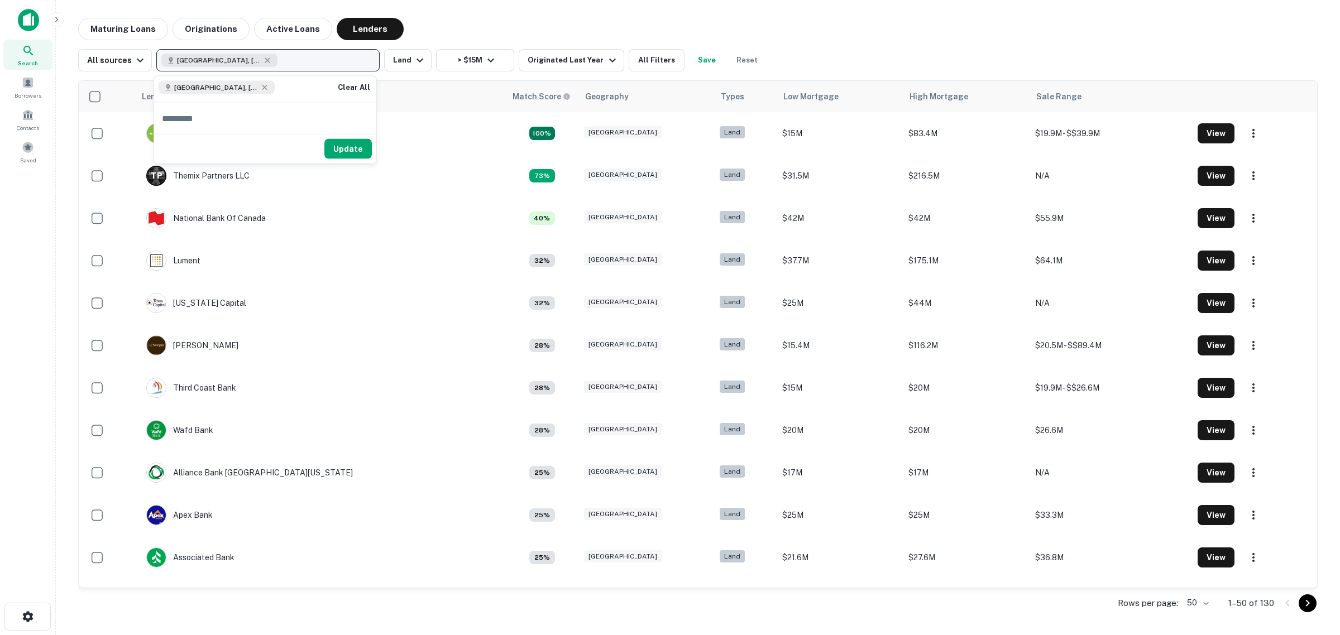
click at [511, 30] on div "Maturing Loans Originations Active Loans Lenders" at bounding box center [698, 29] width 1240 height 22
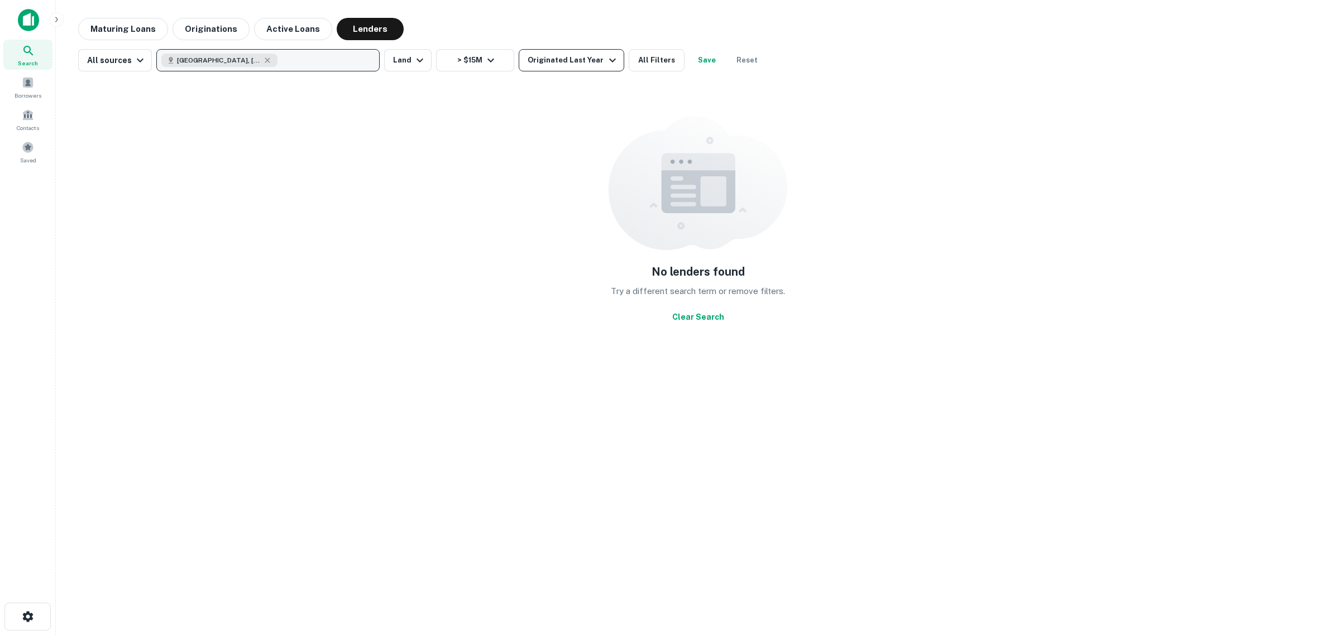
click at [591, 59] on div "Originated Last Year" at bounding box center [573, 60] width 91 height 13
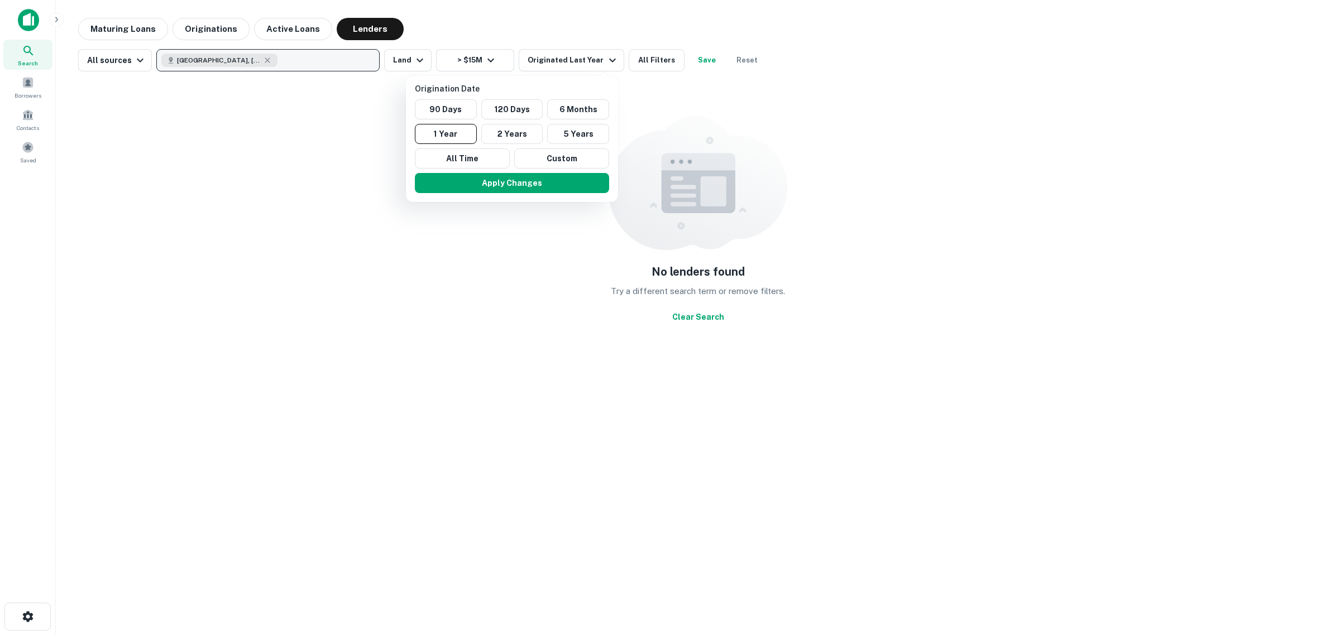
click at [480, 57] on div at bounding box center [670, 317] width 1340 height 635
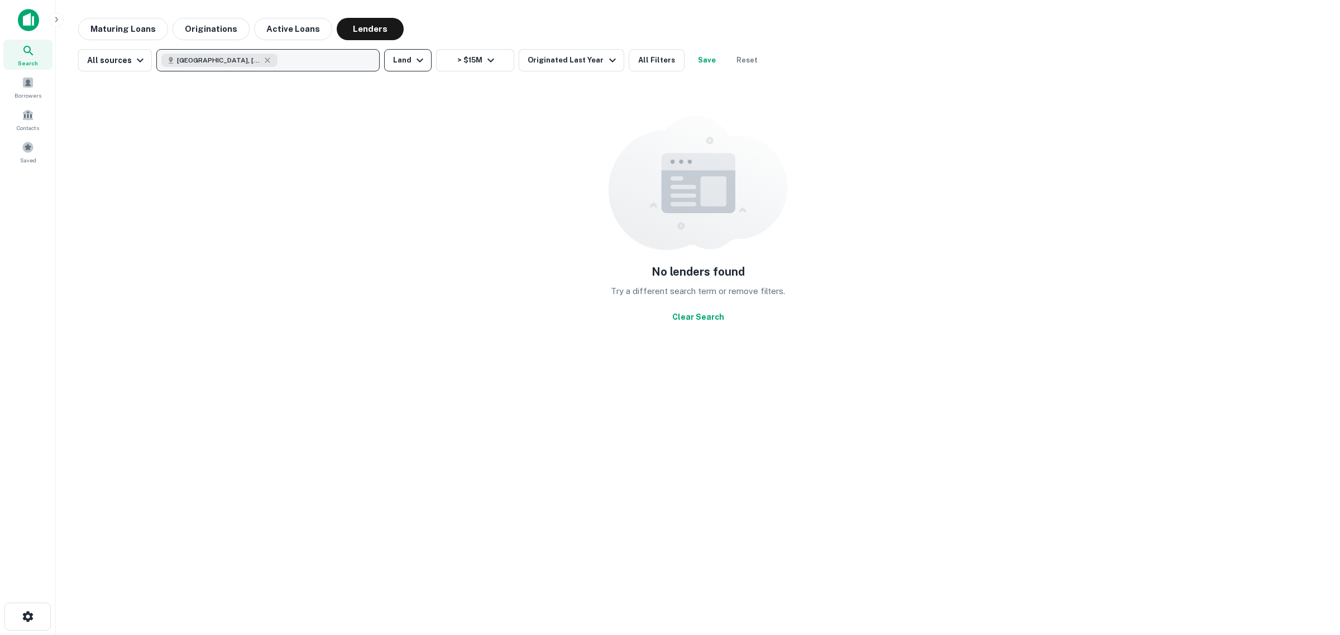
click at [418, 56] on icon "button" at bounding box center [419, 60] width 13 height 13
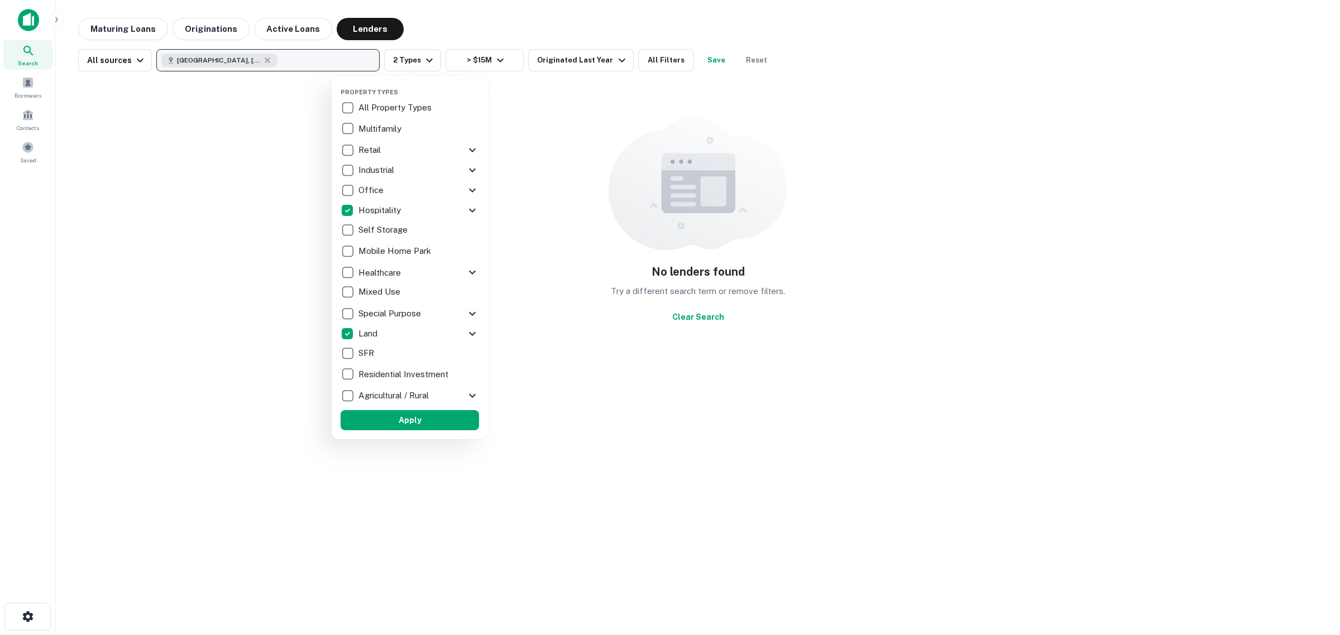
click at [393, 412] on button "Apply" at bounding box center [410, 420] width 138 height 20
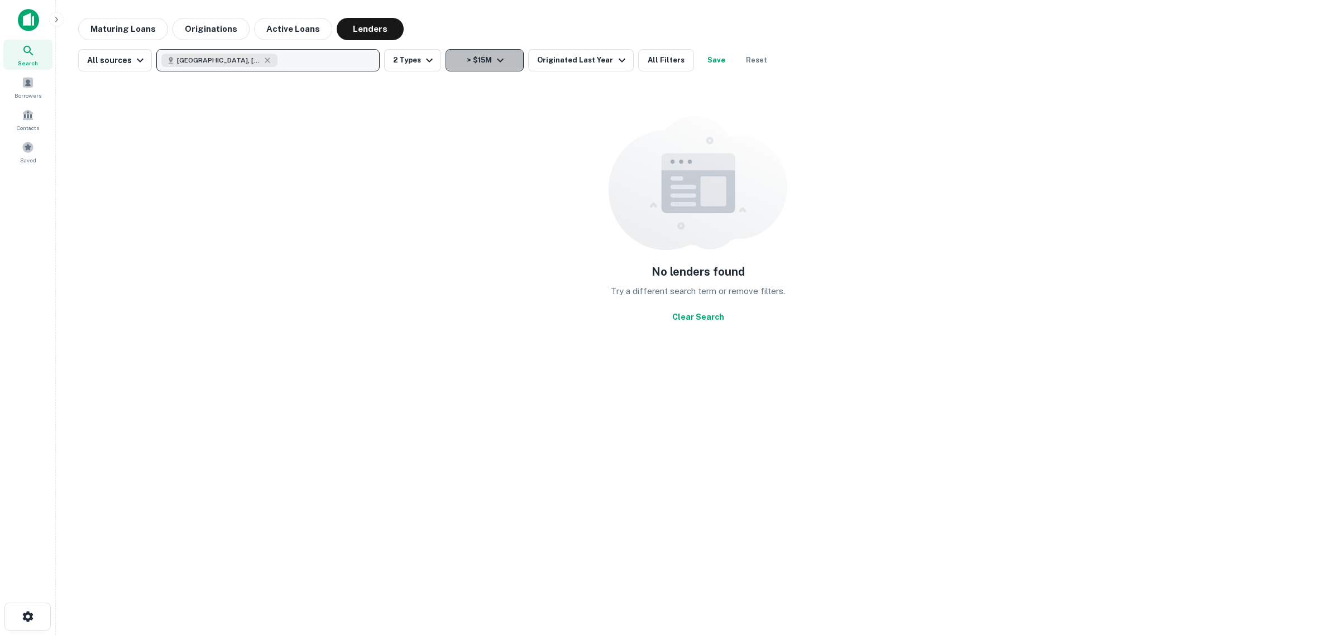
click at [499, 62] on icon "button" at bounding box center [500, 60] width 13 height 13
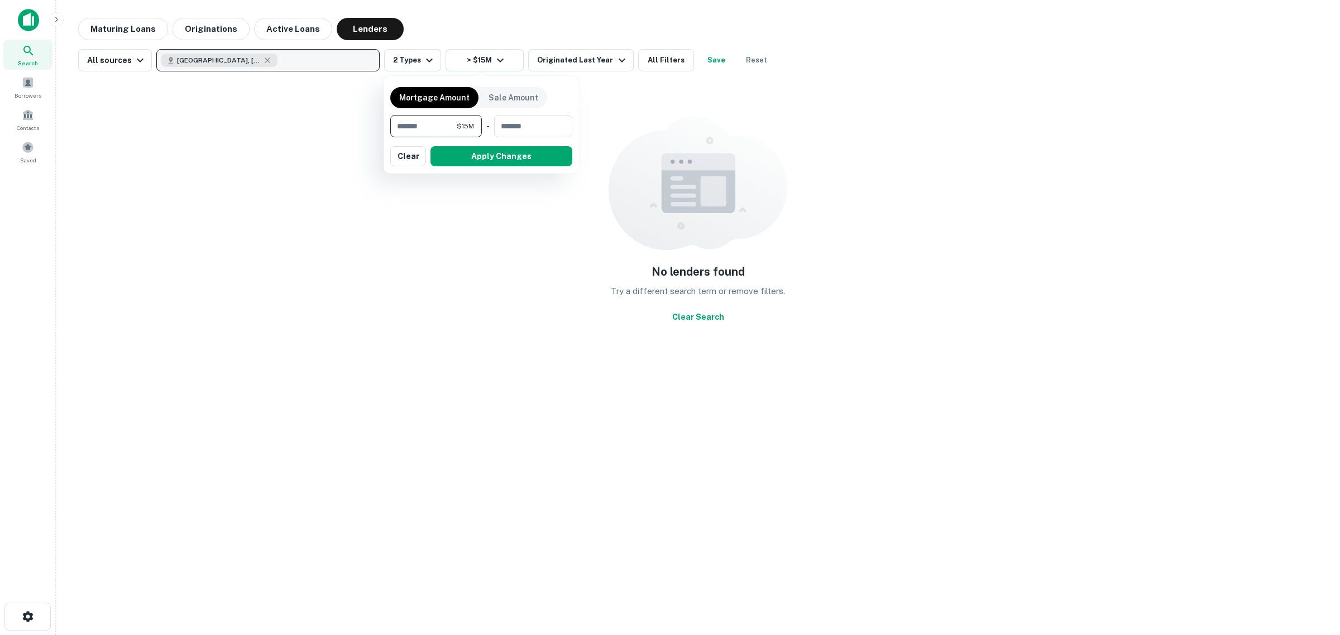
click at [403, 126] on input "********" at bounding box center [423, 126] width 66 height 22
type input "********"
click at [489, 147] on button "Apply Changes" at bounding box center [502, 156] width 142 height 20
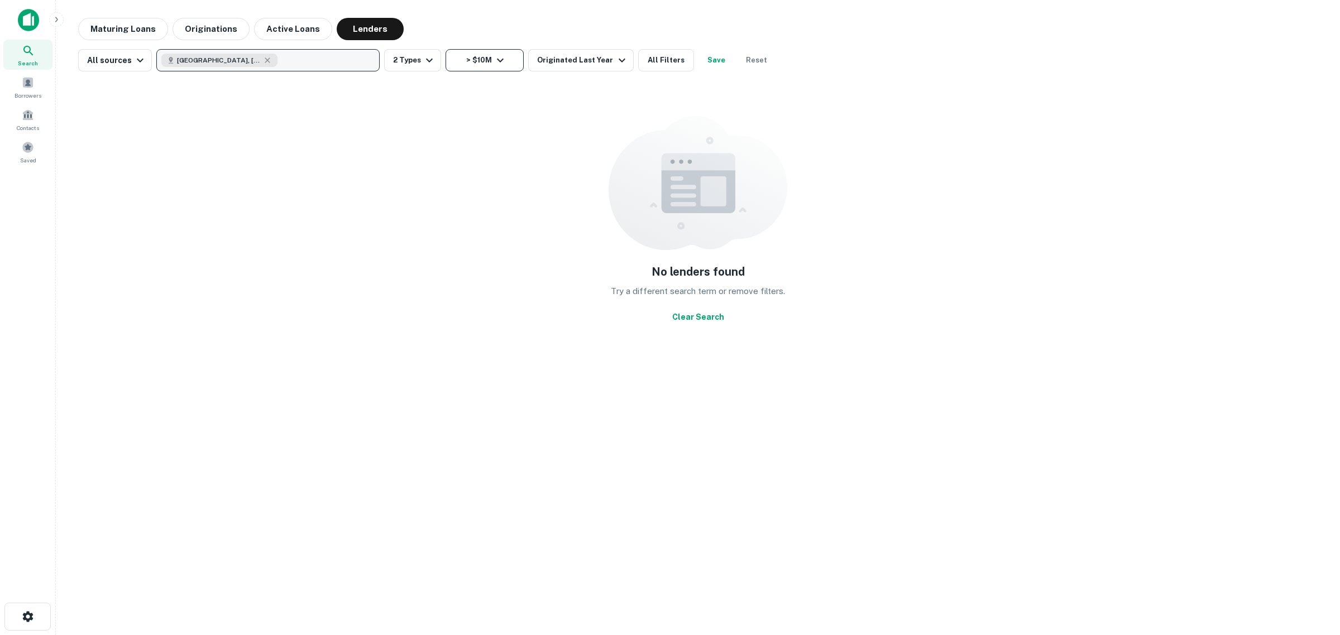
click at [508, 55] on button "> $10M" at bounding box center [485, 60] width 78 height 22
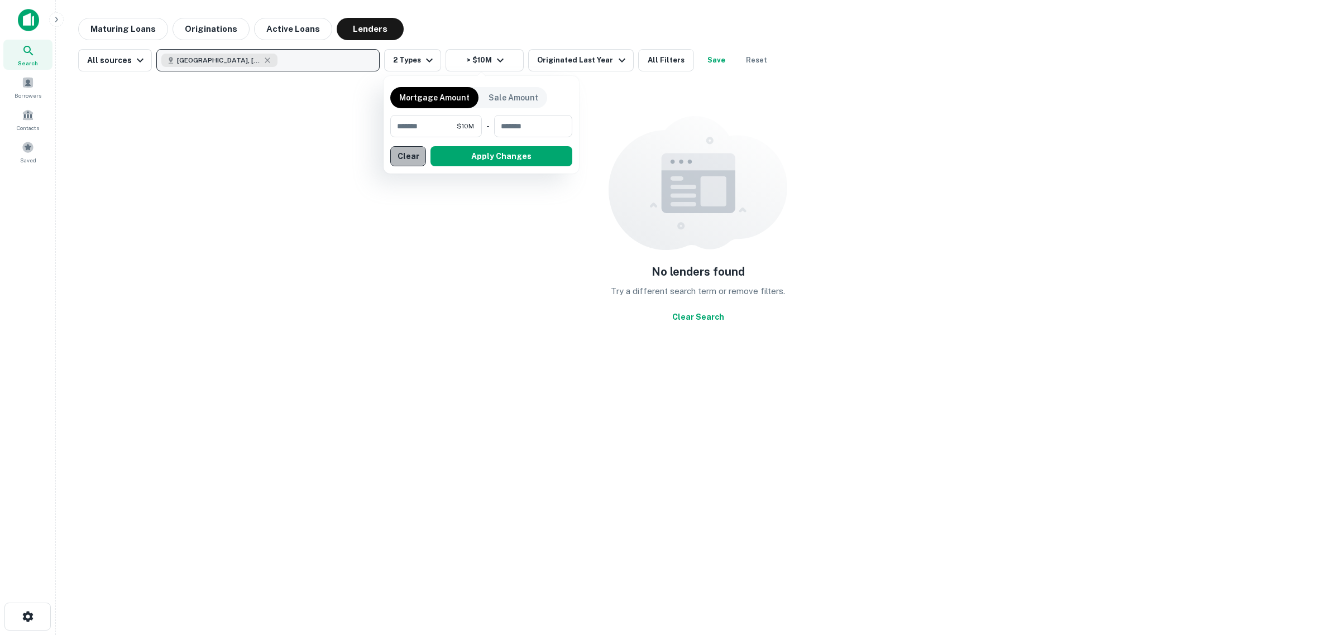
click at [408, 151] on button "Clear" at bounding box center [408, 156] width 36 height 20
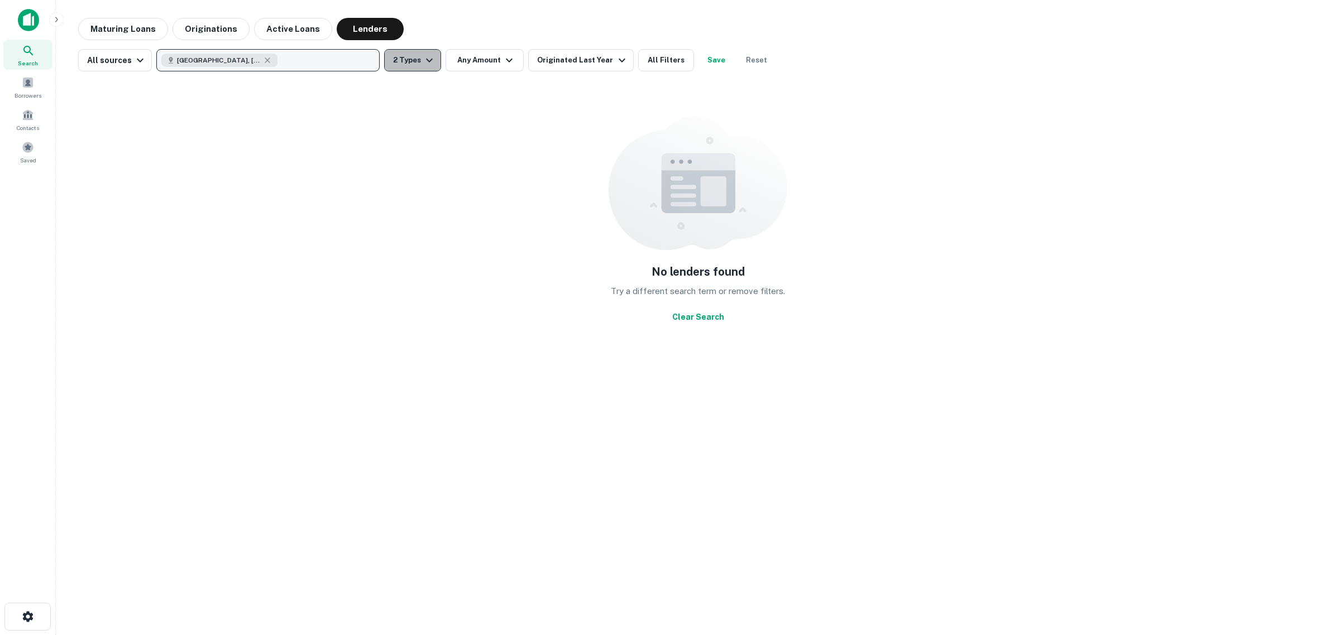
click at [425, 60] on icon "button" at bounding box center [429, 60] width 13 height 13
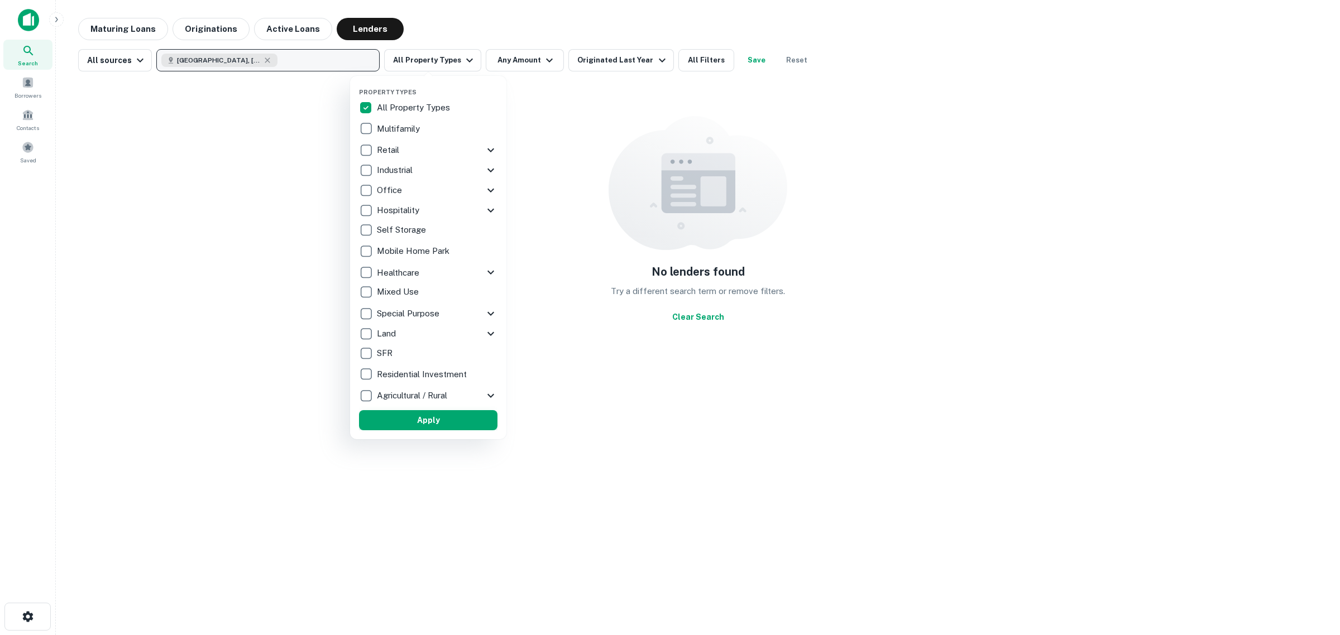
click at [436, 417] on button "Apply" at bounding box center [428, 420] width 138 height 20
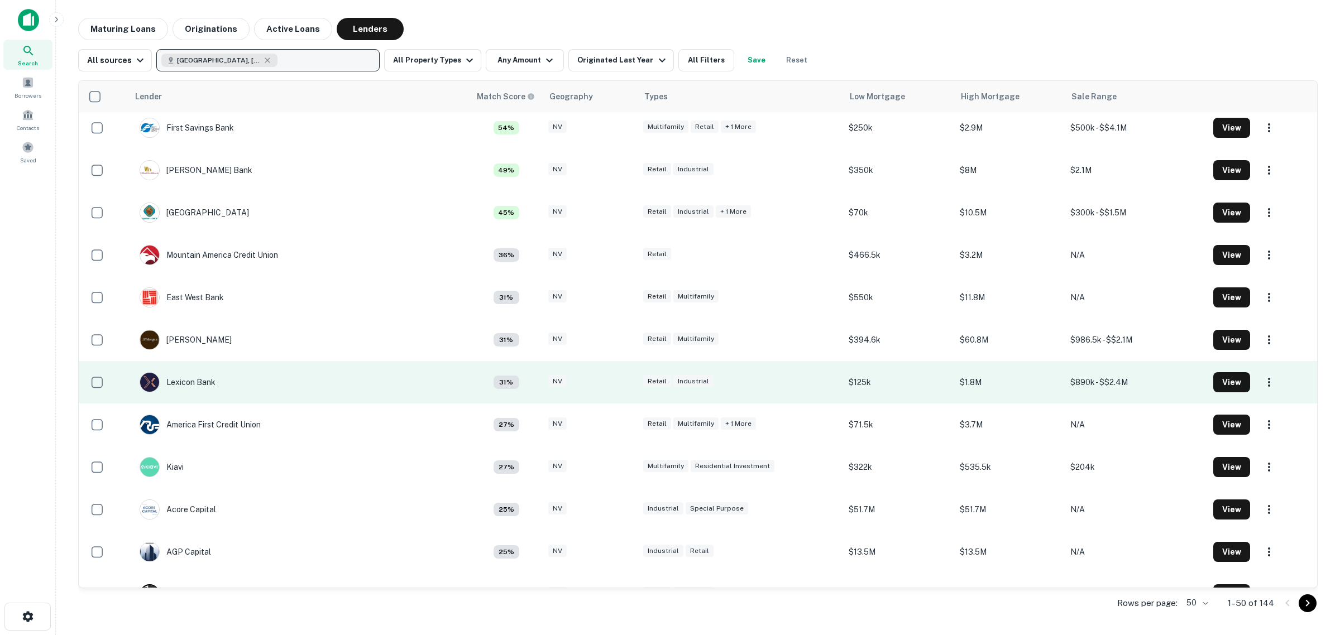
scroll to position [349, 0]
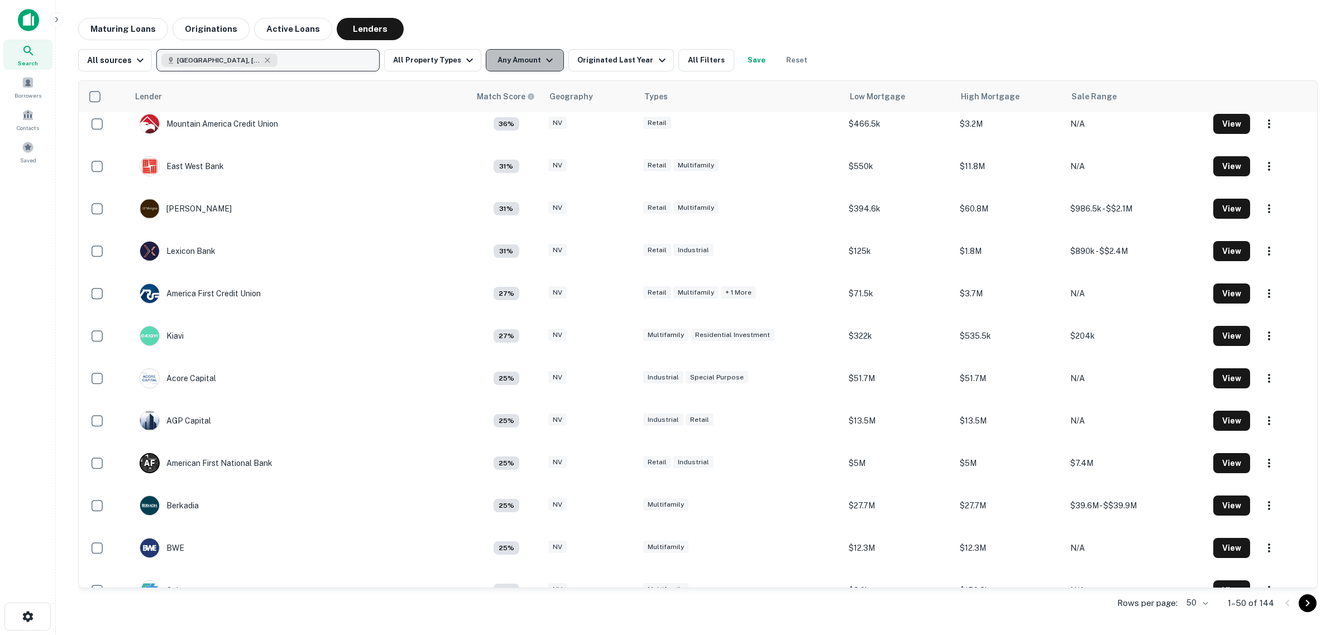
click at [522, 65] on button "Any Amount" at bounding box center [525, 60] width 78 height 22
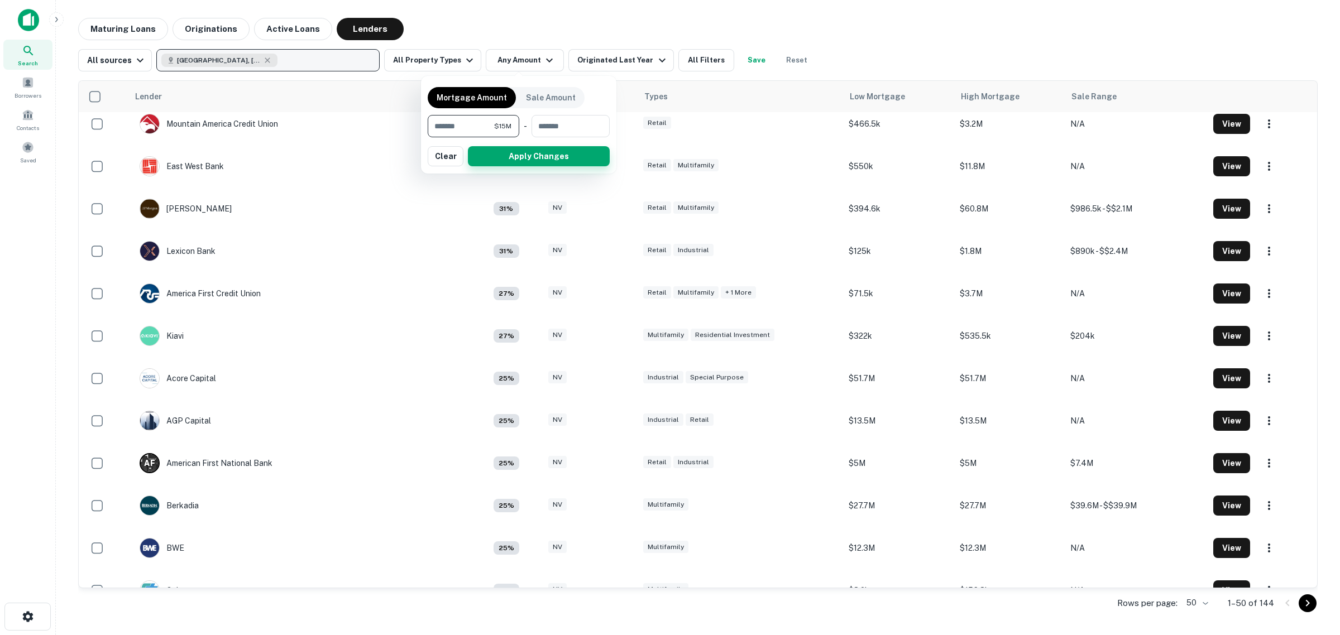
type input "********"
click at [498, 155] on button "Apply Changes" at bounding box center [539, 156] width 142 height 20
